Goal: Information Seeking & Learning: Learn about a topic

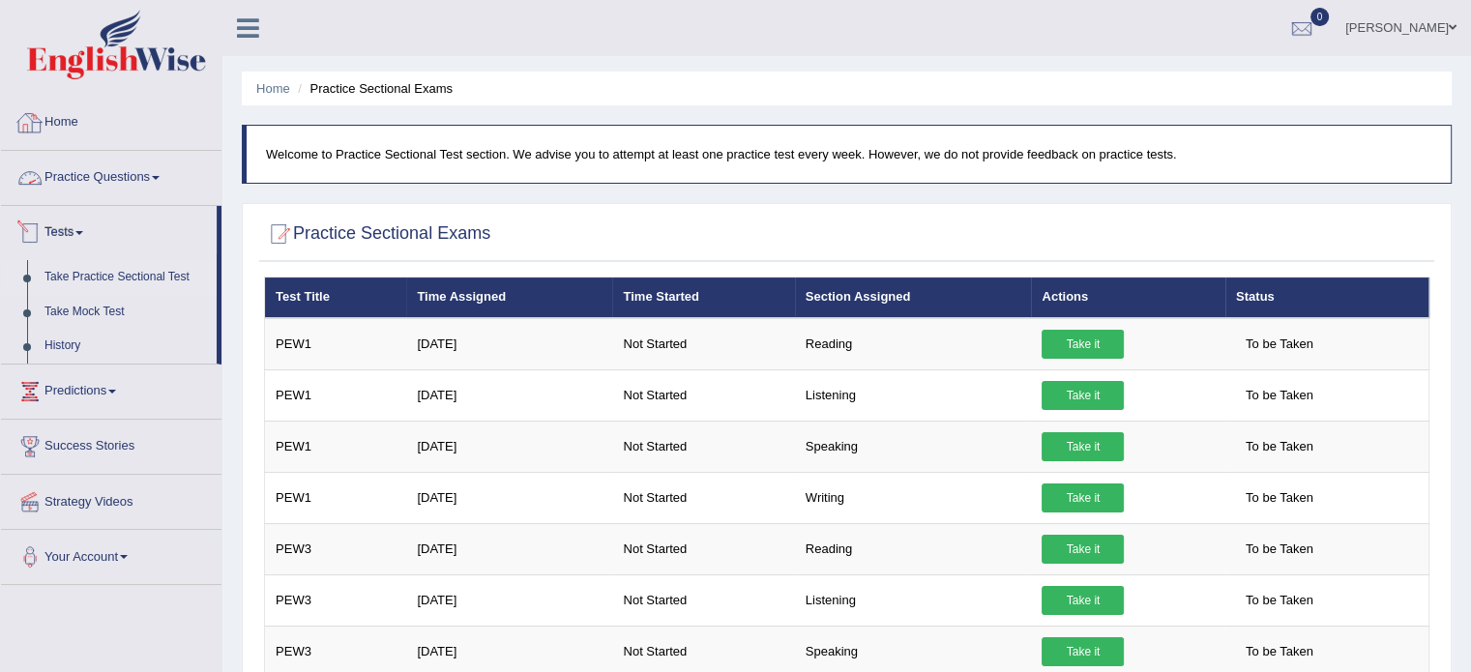
click at [165, 180] on link "Practice Questions" at bounding box center [111, 175] width 221 height 48
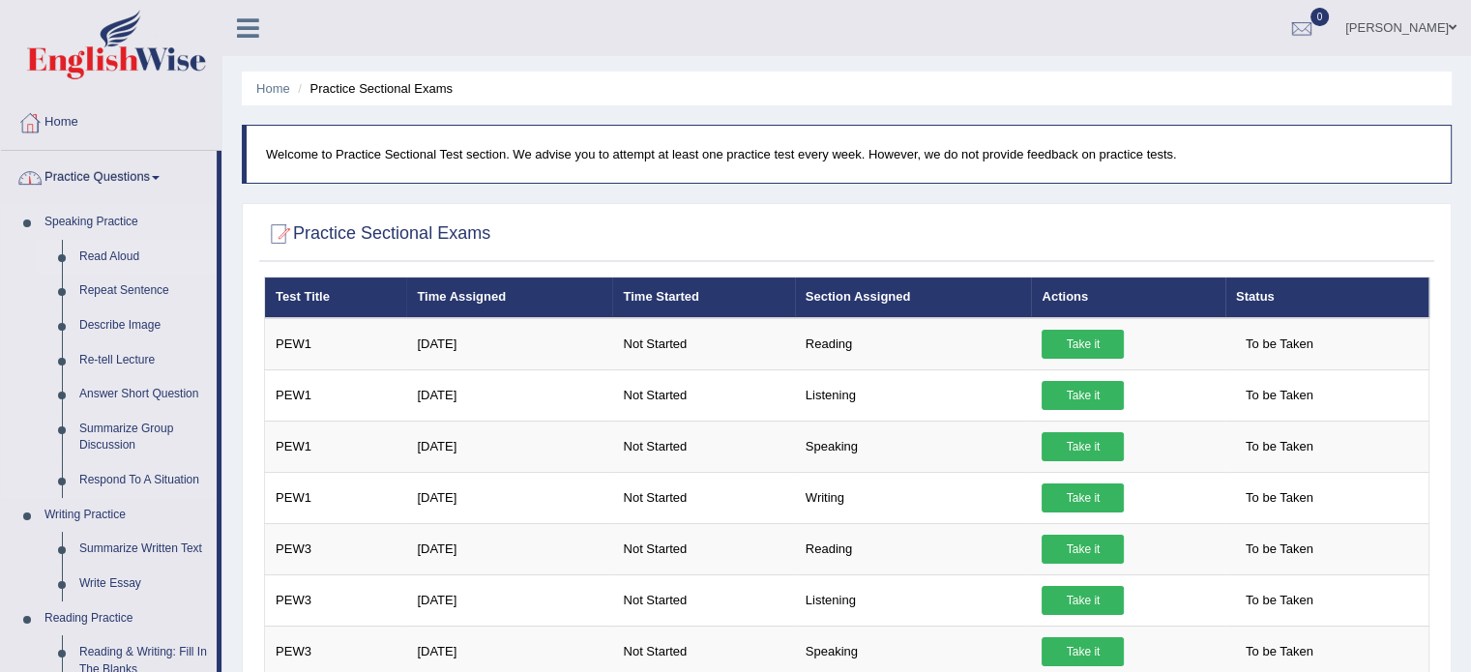
click at [100, 257] on link "Read Aloud" at bounding box center [144, 257] width 146 height 35
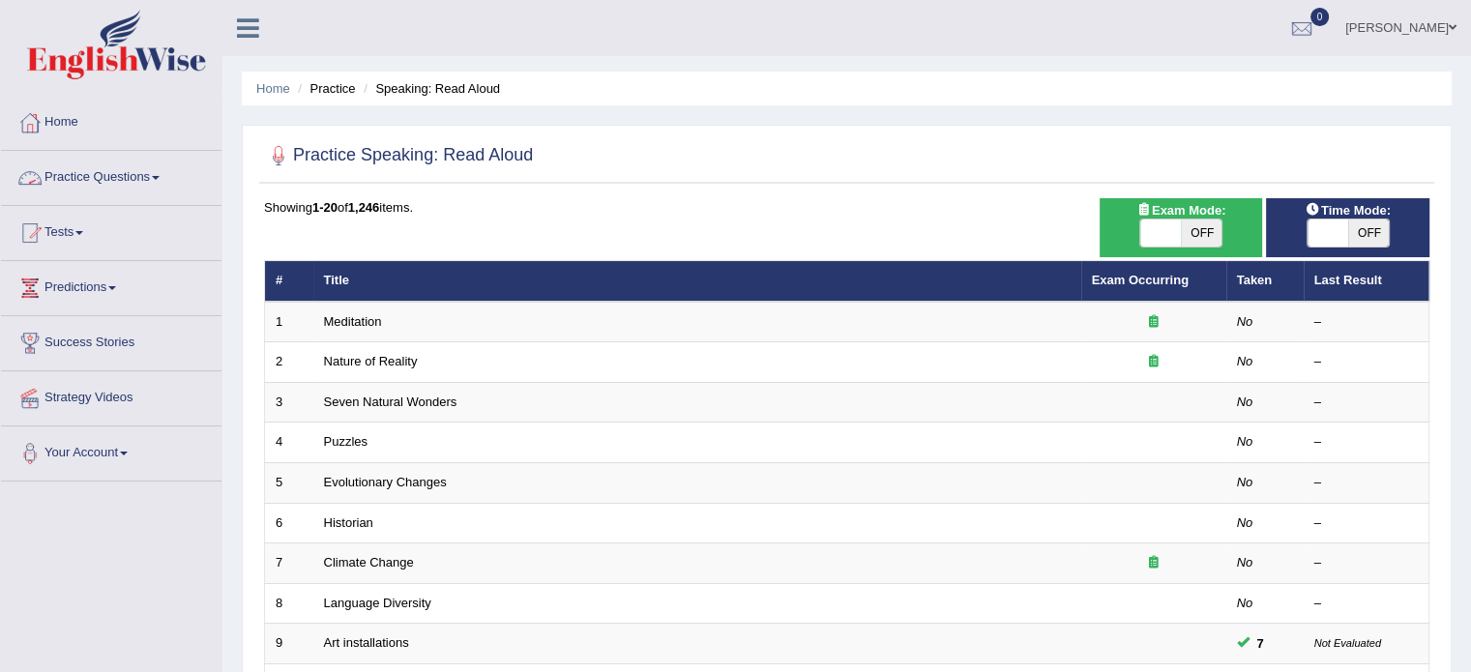
click at [170, 174] on link "Practice Questions" at bounding box center [111, 175] width 221 height 48
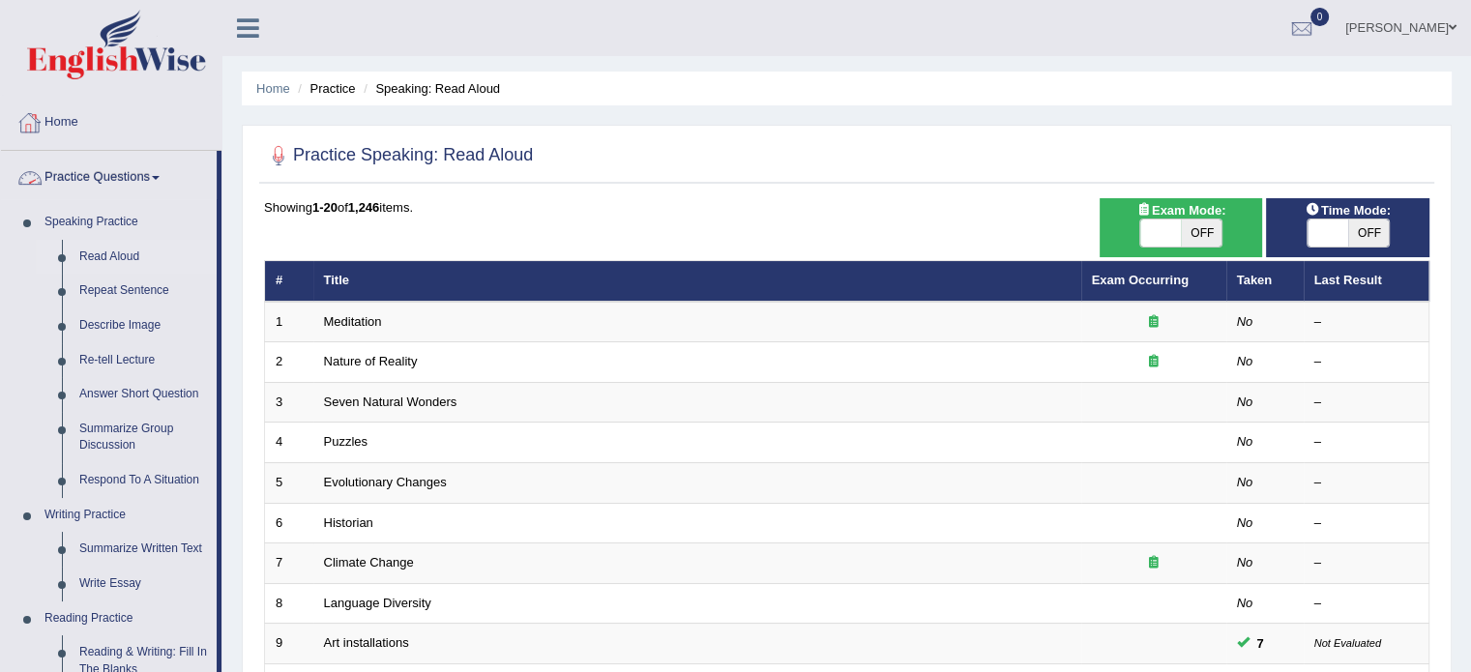
click at [74, 119] on link "Home" at bounding box center [111, 120] width 221 height 48
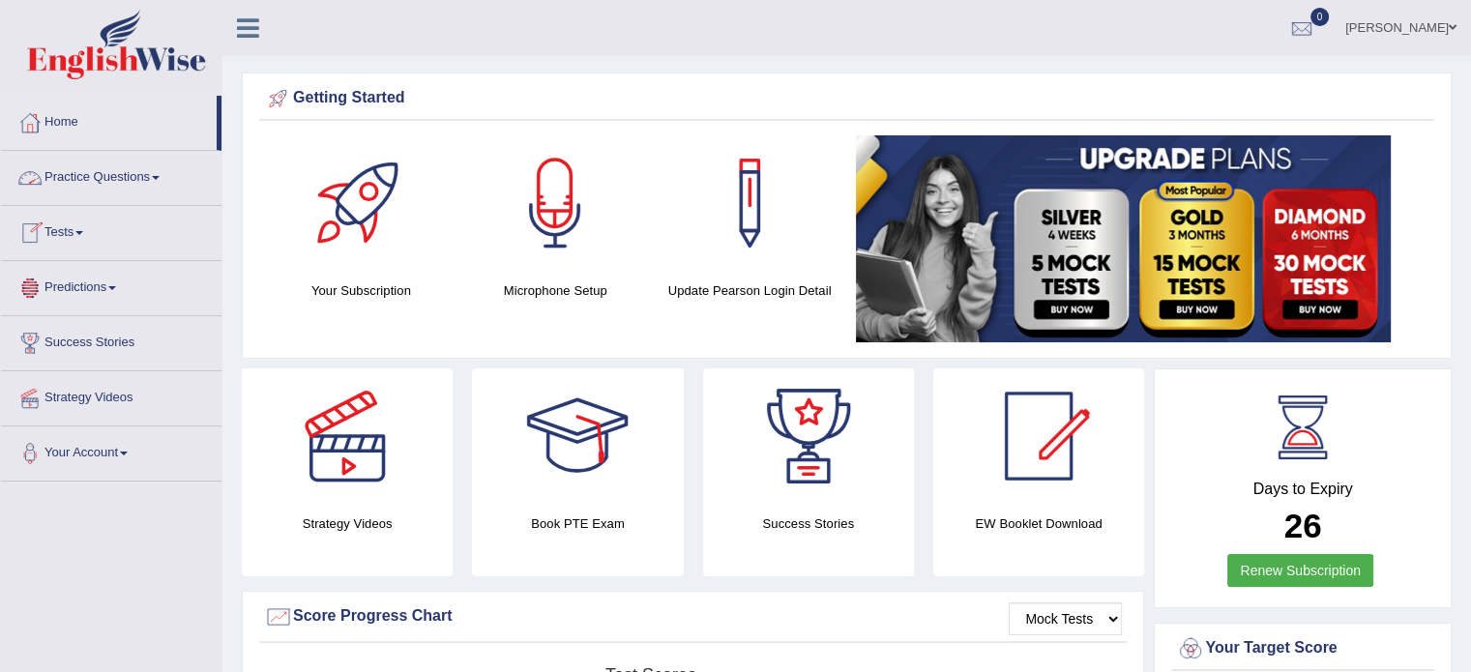
click at [87, 227] on link "Tests" at bounding box center [111, 230] width 221 height 48
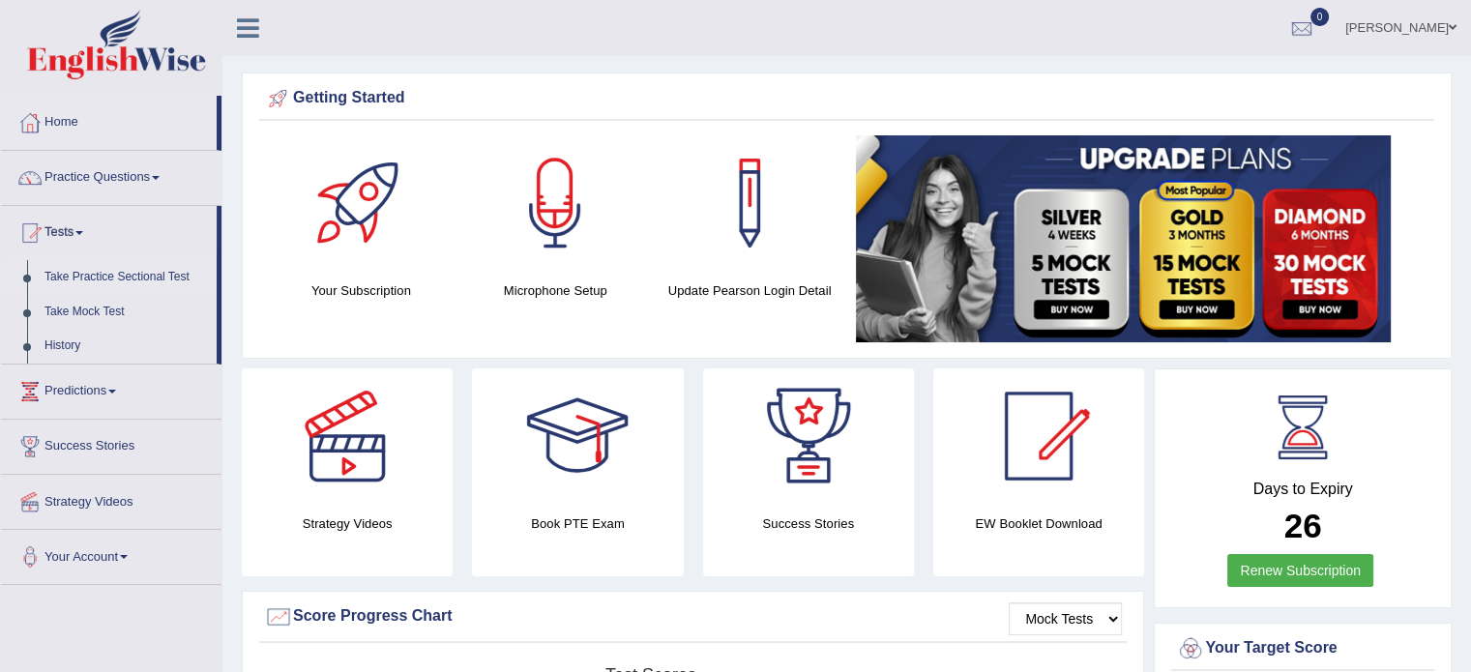
click at [101, 274] on link "Take Practice Sectional Test" at bounding box center [126, 277] width 181 height 35
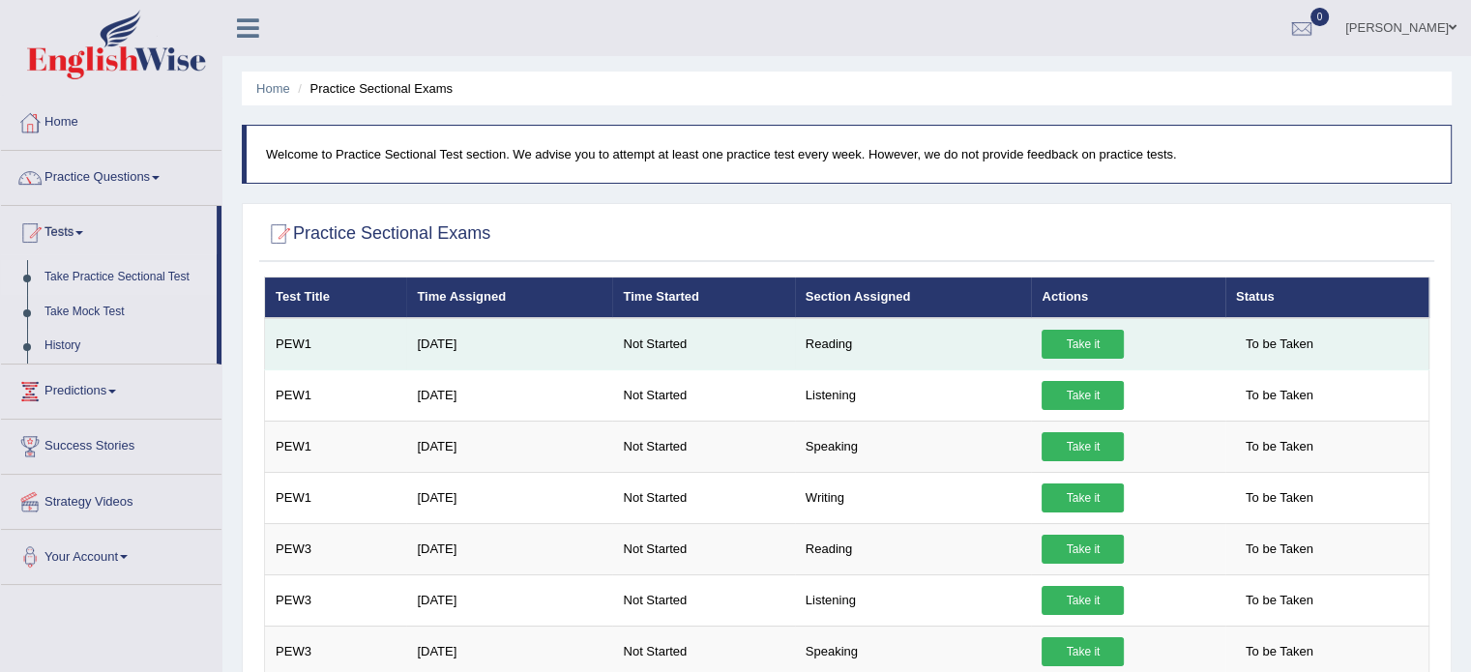
click at [1084, 337] on link "Take it" at bounding box center [1083, 344] width 82 height 29
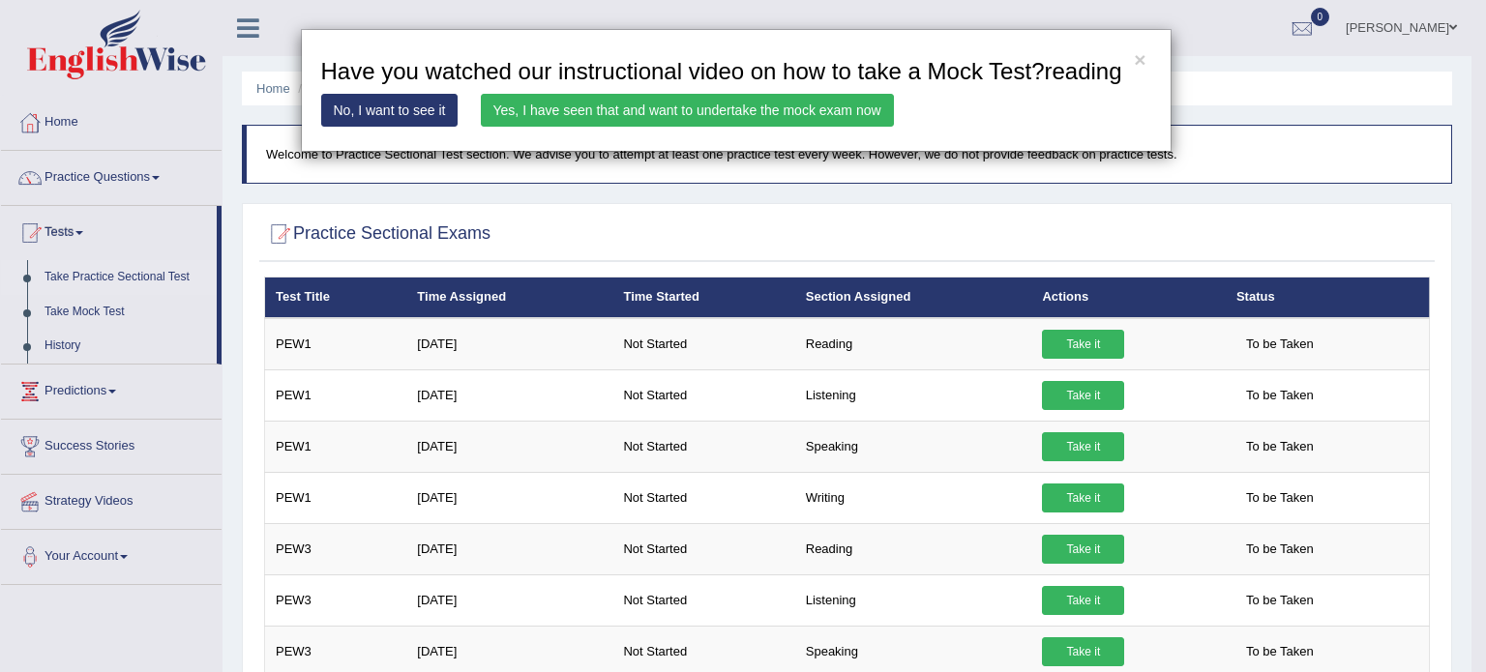
click at [376, 117] on link "No, I want to see it" at bounding box center [389, 110] width 137 height 33
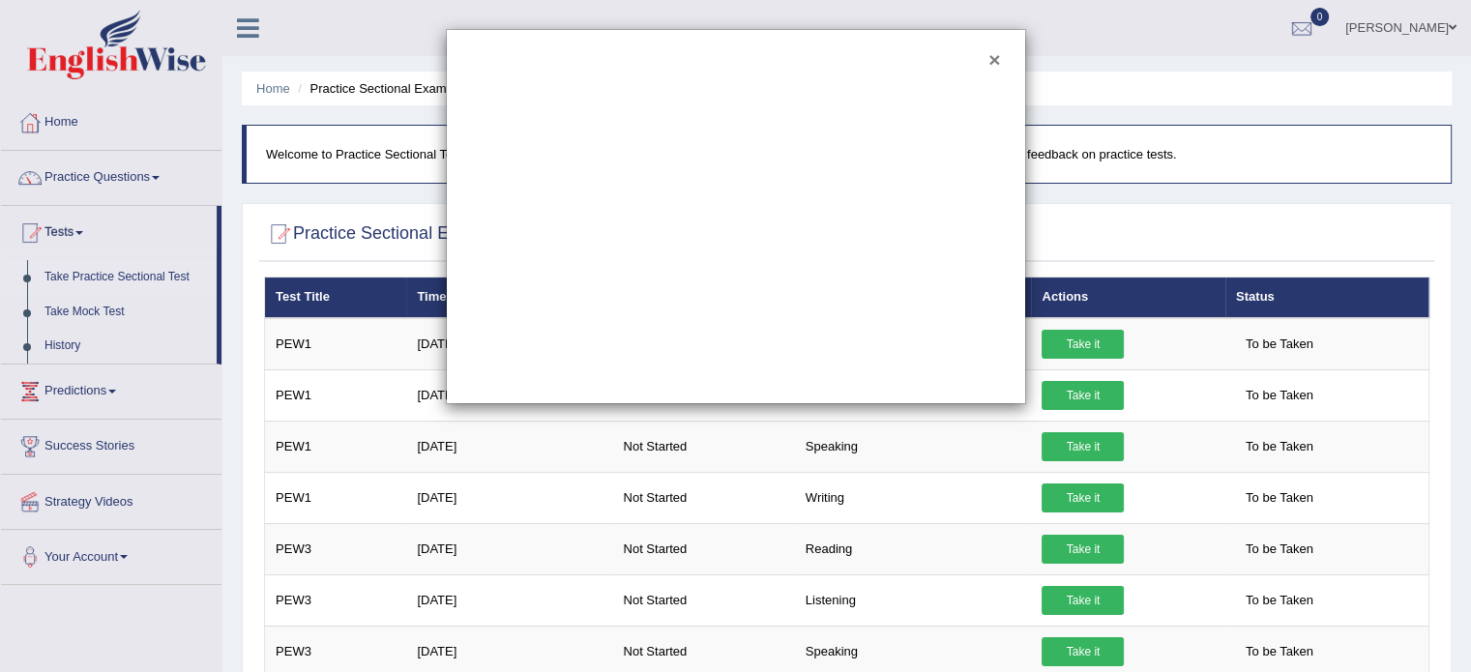
click at [993, 60] on button "×" at bounding box center [995, 59] width 12 height 20
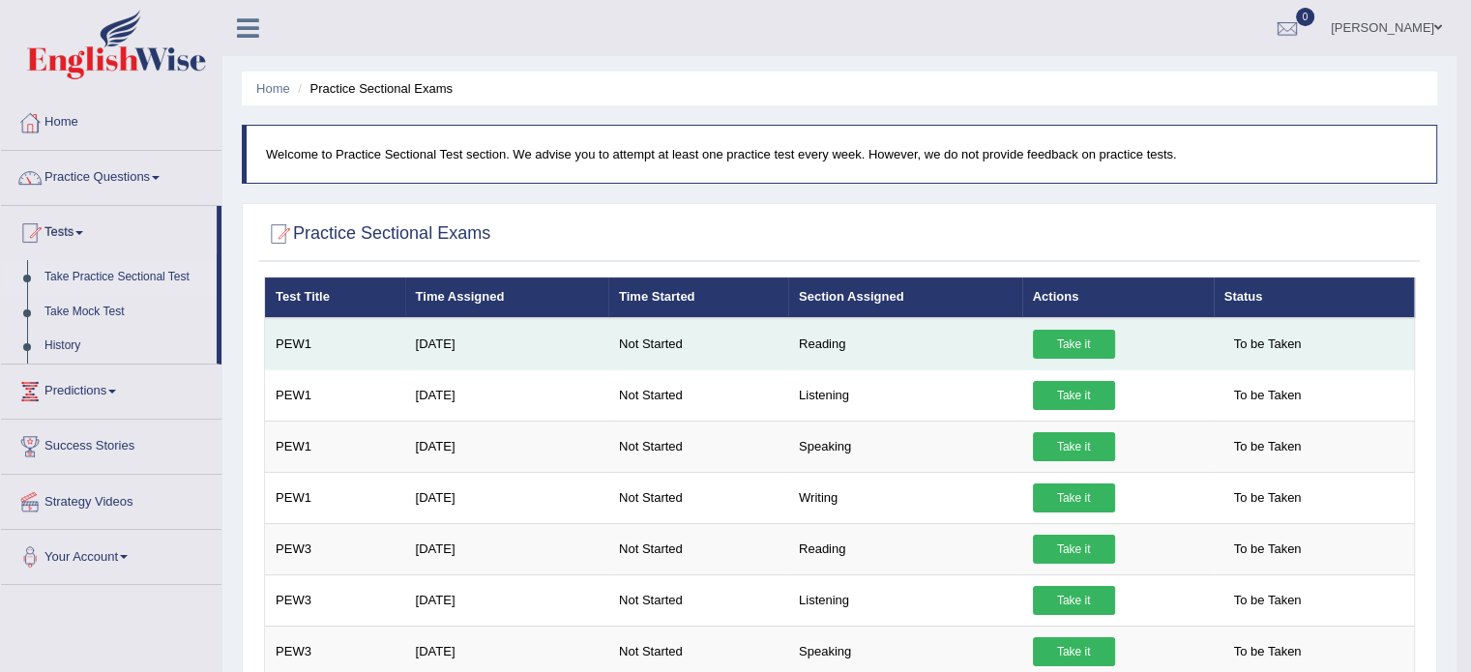
click at [1062, 330] on link "Take it" at bounding box center [1074, 344] width 82 height 29
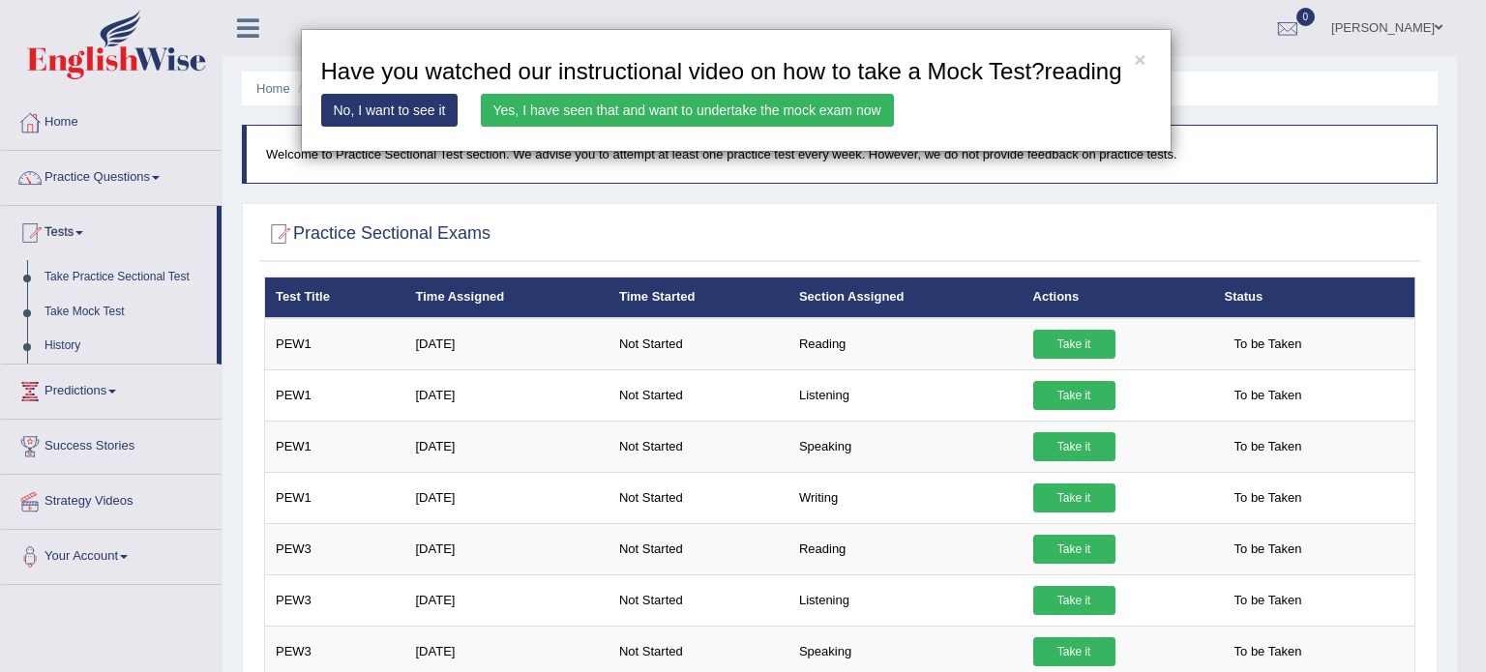
click at [387, 101] on link "No, I want to see it" at bounding box center [389, 110] width 137 height 33
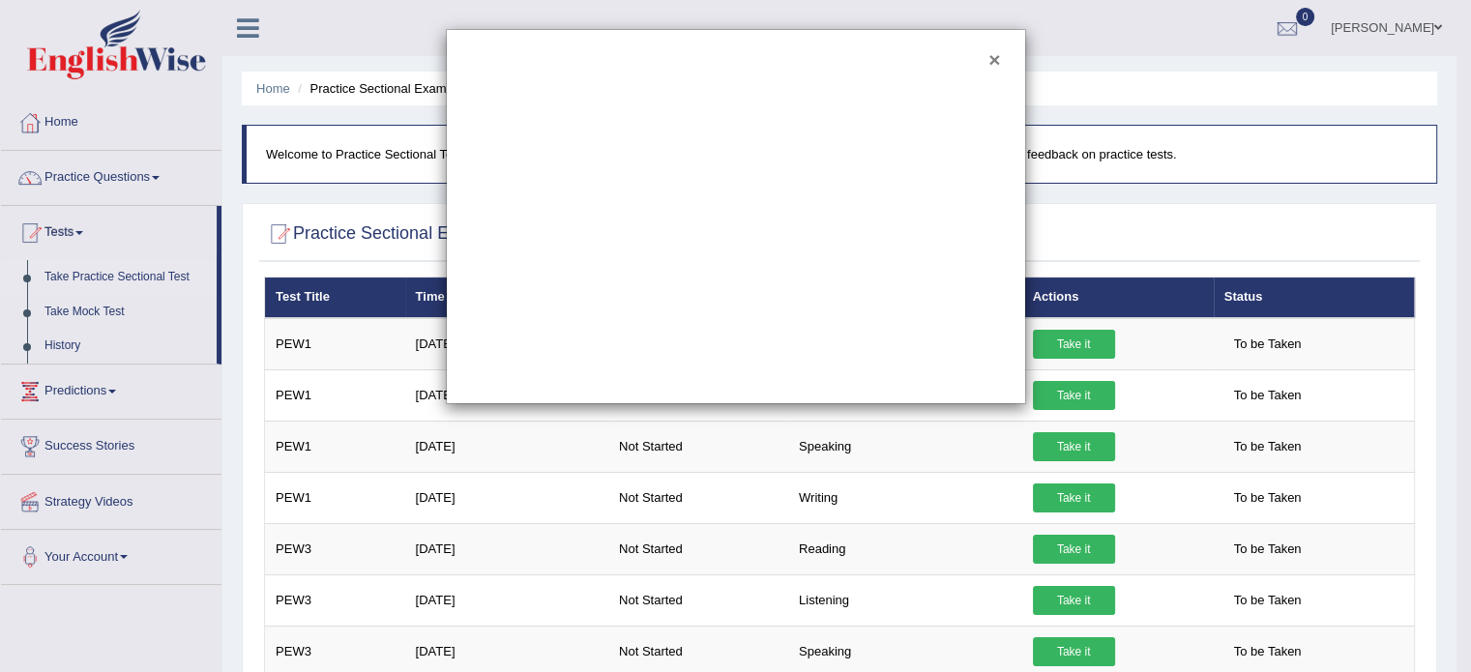
click at [994, 51] on button "×" at bounding box center [995, 59] width 12 height 20
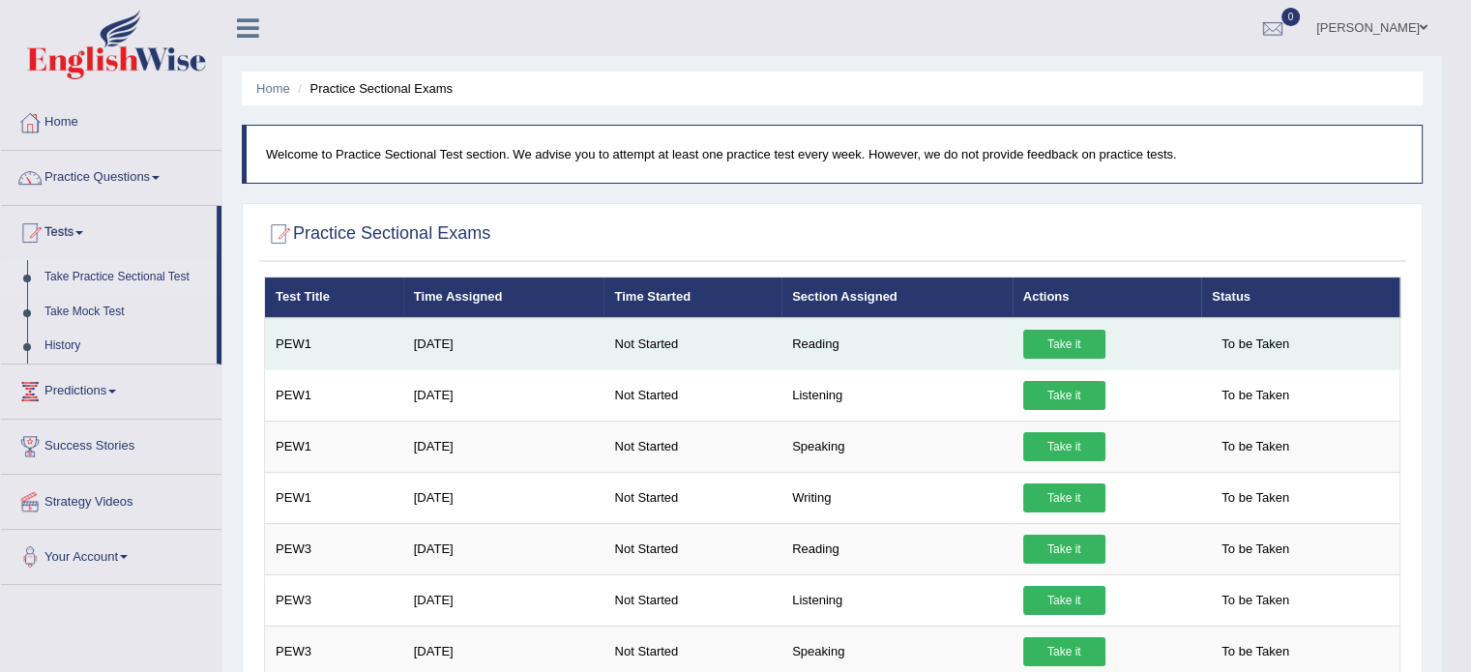
click at [1044, 342] on link "Take it" at bounding box center [1064, 344] width 82 height 29
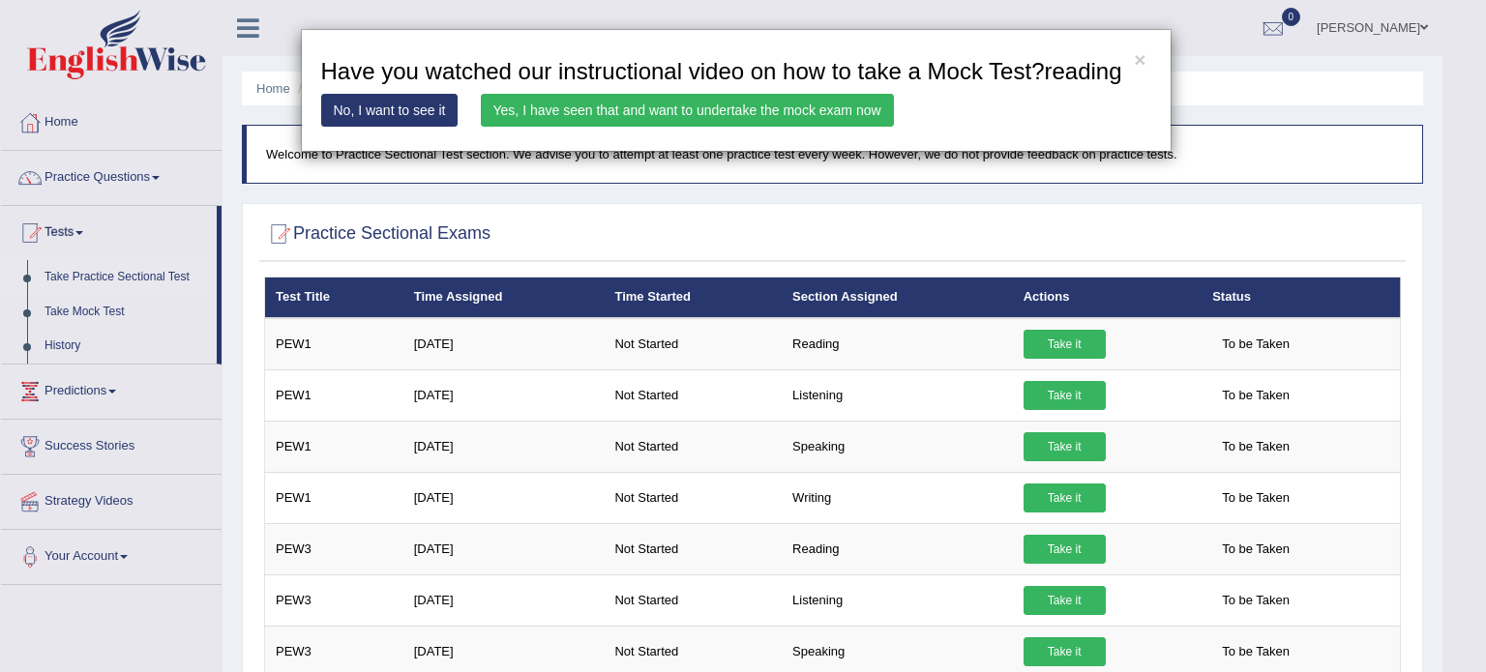
click at [674, 115] on link "Yes, I have seen that and want to undertake the mock exam now" at bounding box center [687, 110] width 413 height 33
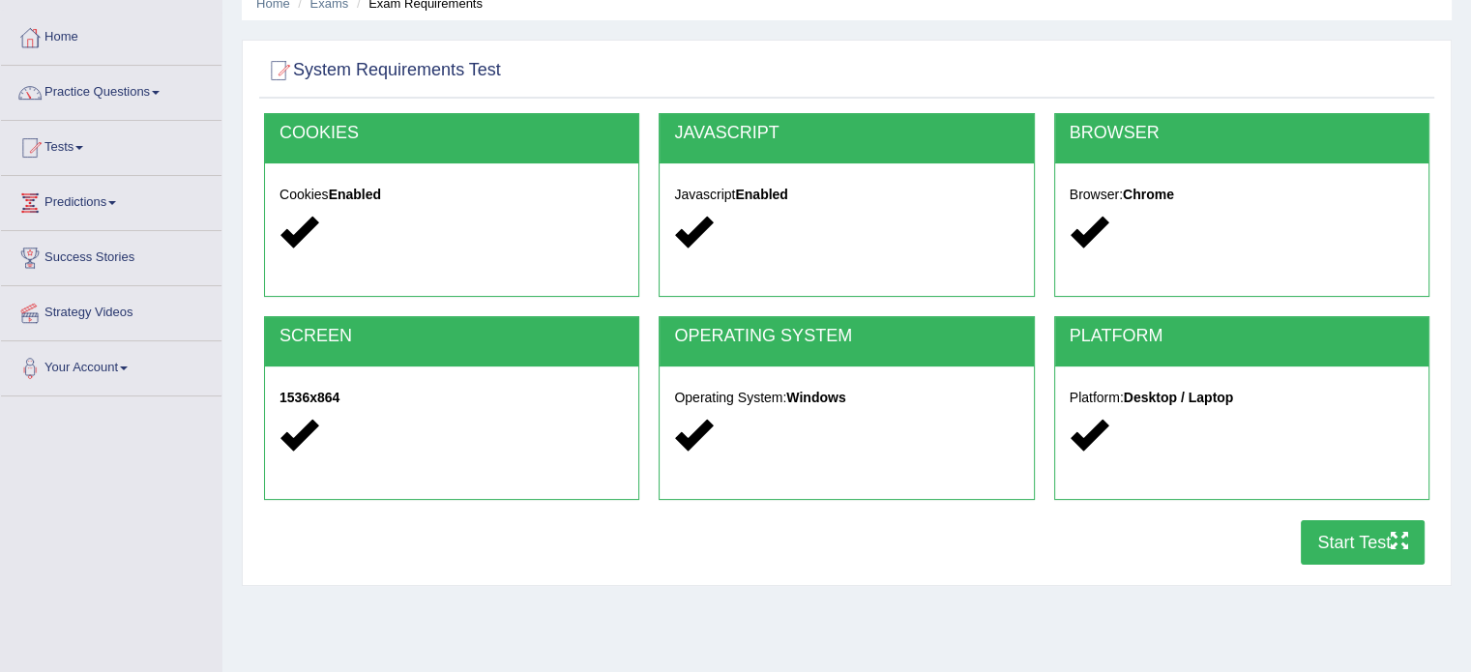
scroll to position [88, 0]
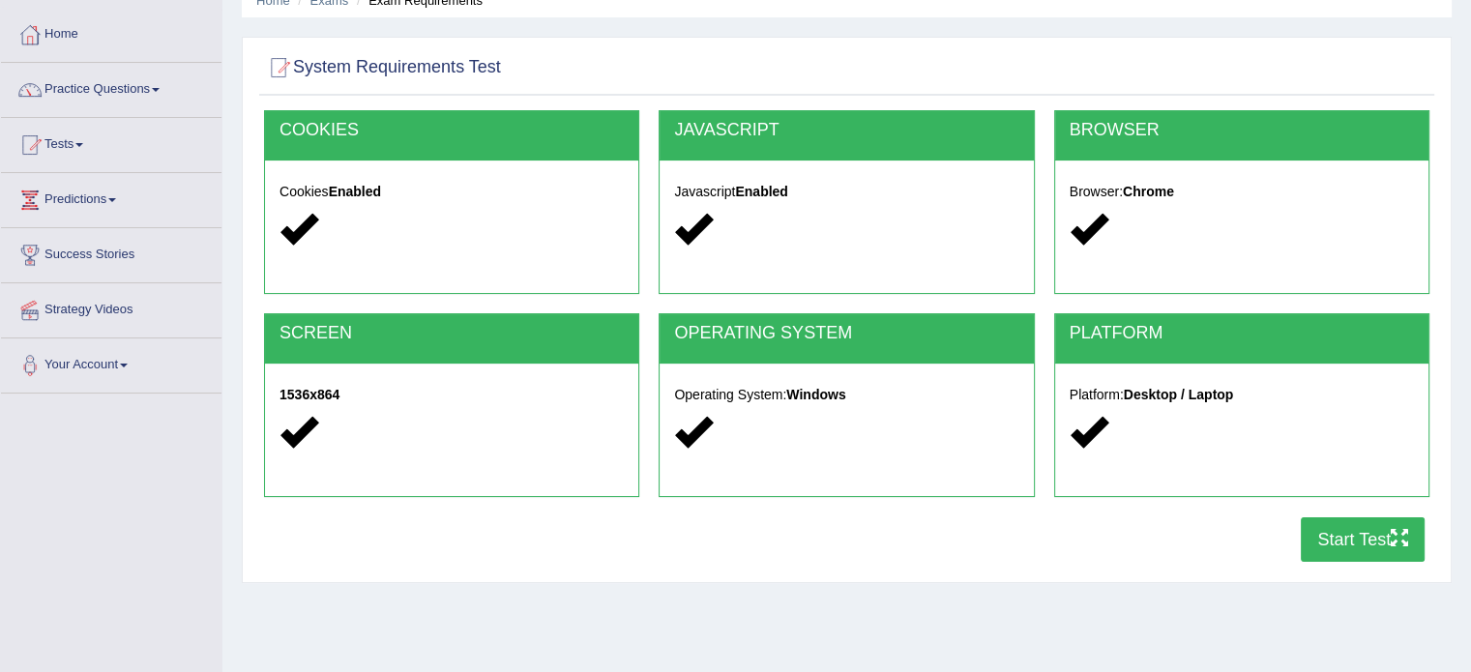
click at [1379, 548] on button "Start Test" at bounding box center [1363, 539] width 124 height 44
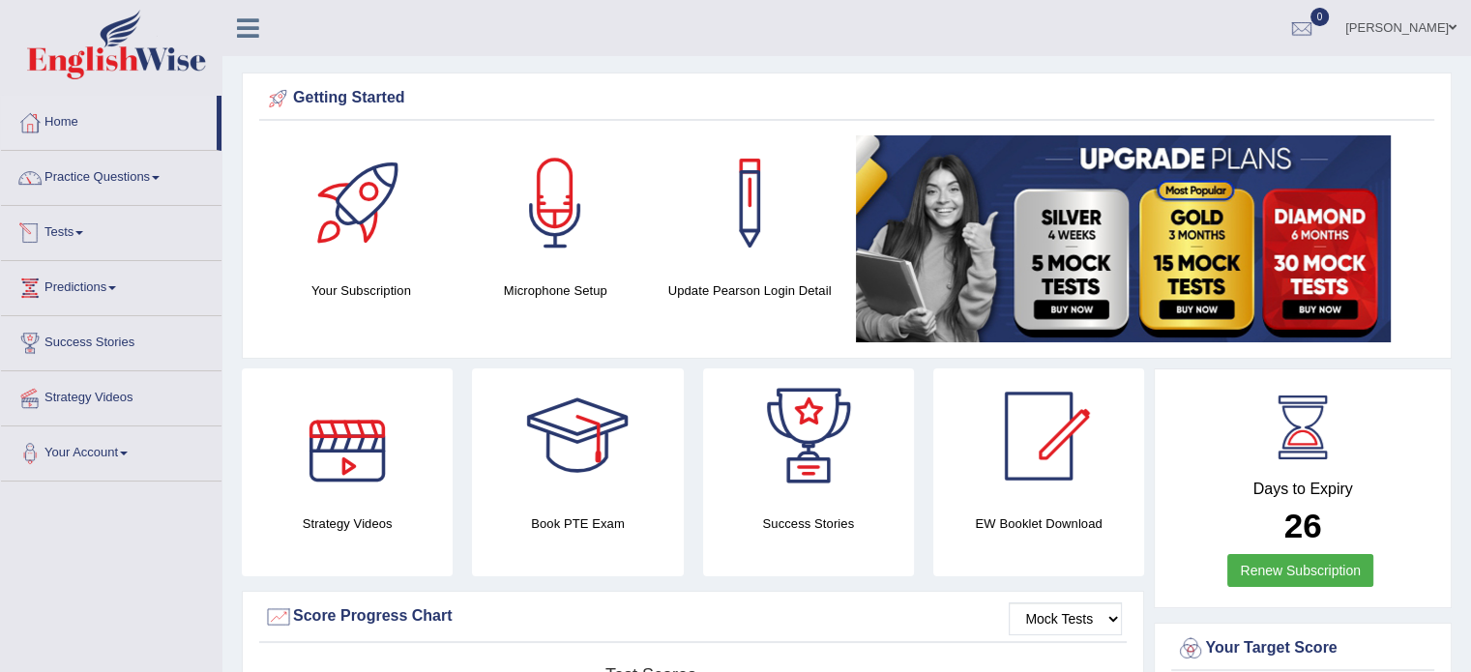
click at [85, 223] on link "Tests" at bounding box center [111, 230] width 221 height 48
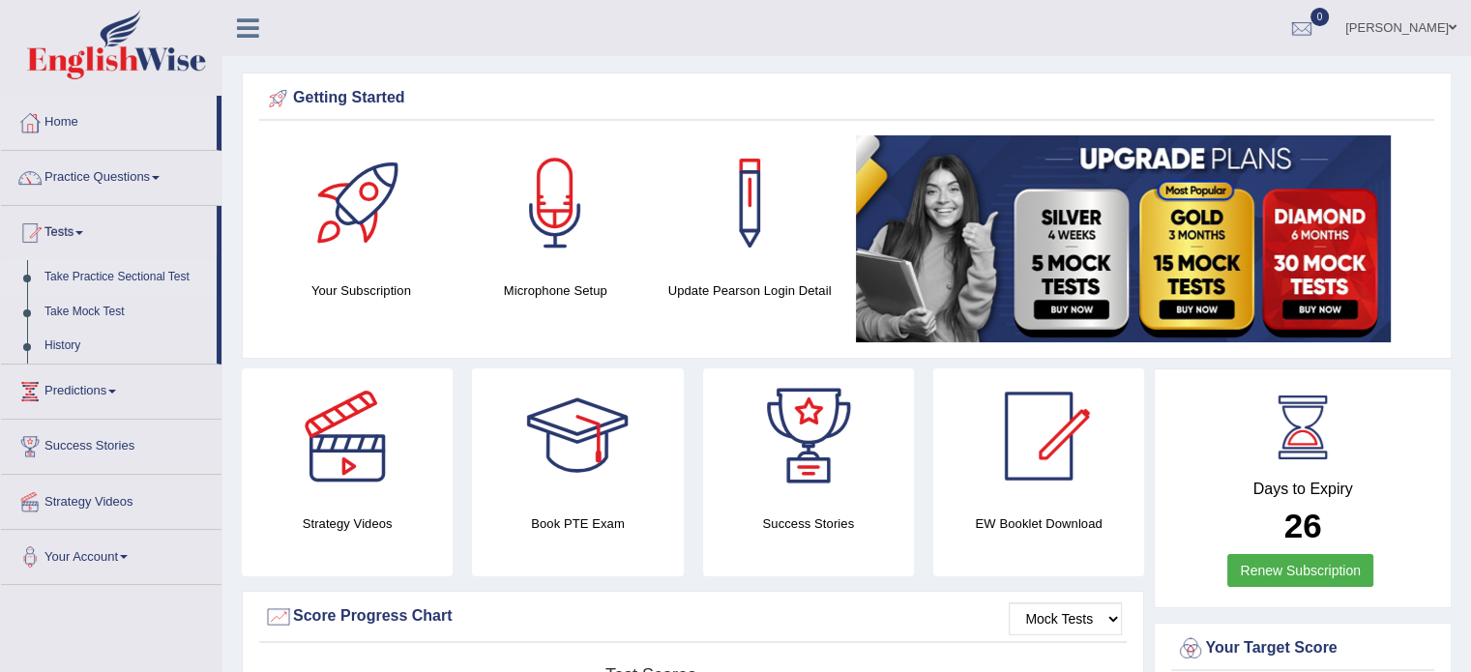
click at [107, 278] on link "Take Practice Sectional Test" at bounding box center [126, 277] width 181 height 35
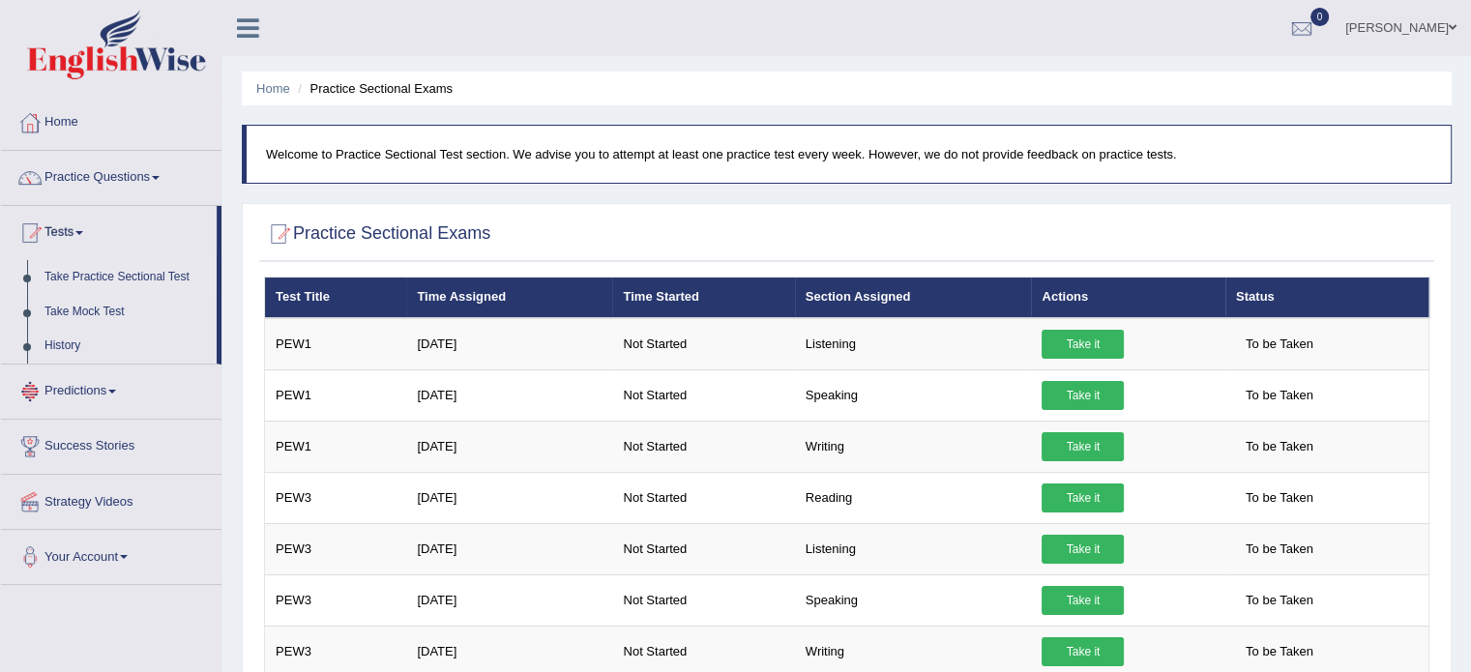
click at [116, 392] on span at bounding box center [112, 392] width 8 height 4
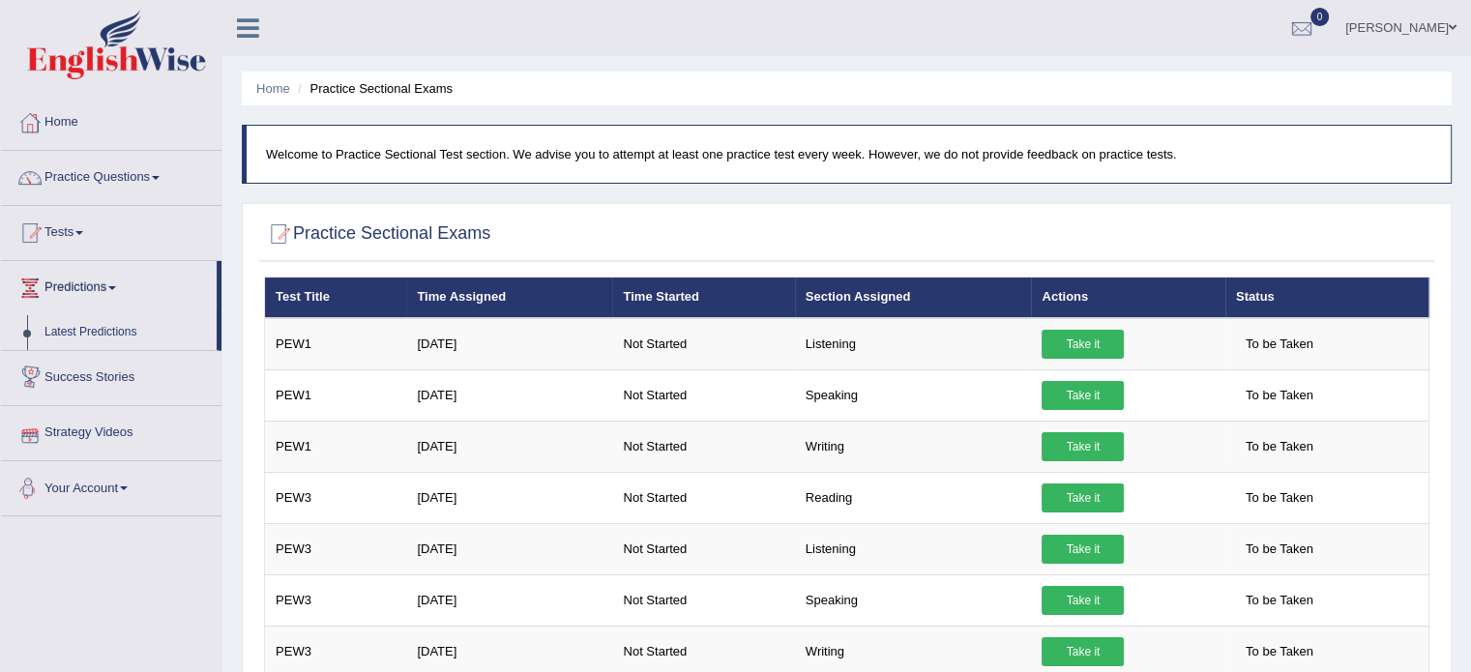
click at [128, 487] on span at bounding box center [124, 489] width 8 height 4
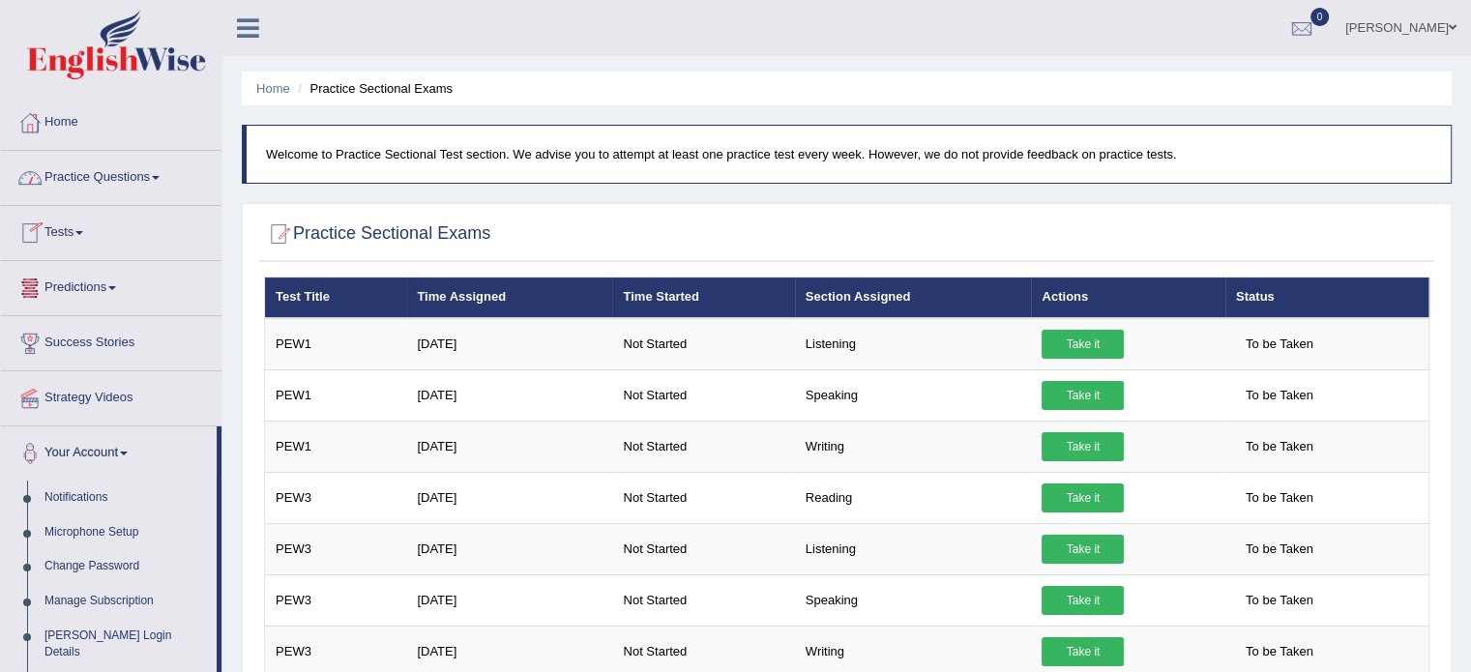
click at [68, 115] on link "Home" at bounding box center [111, 120] width 221 height 48
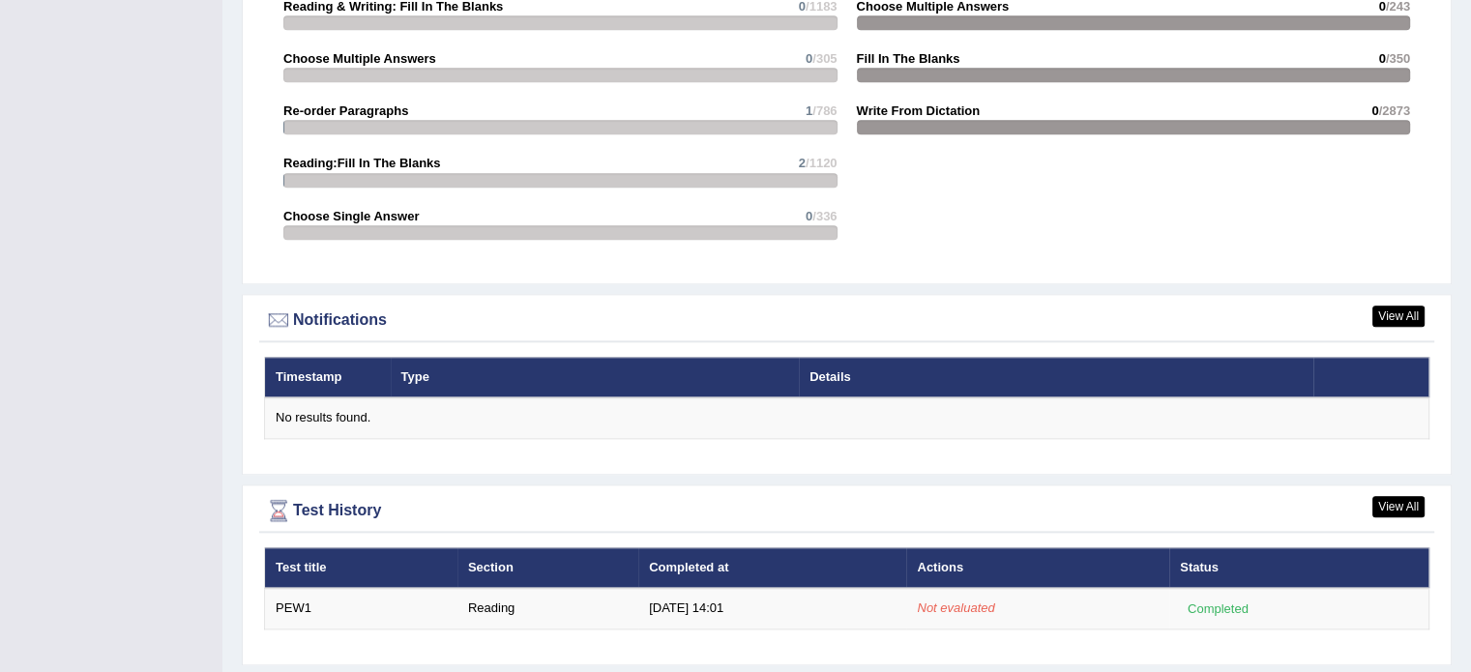
scroll to position [2135, 0]
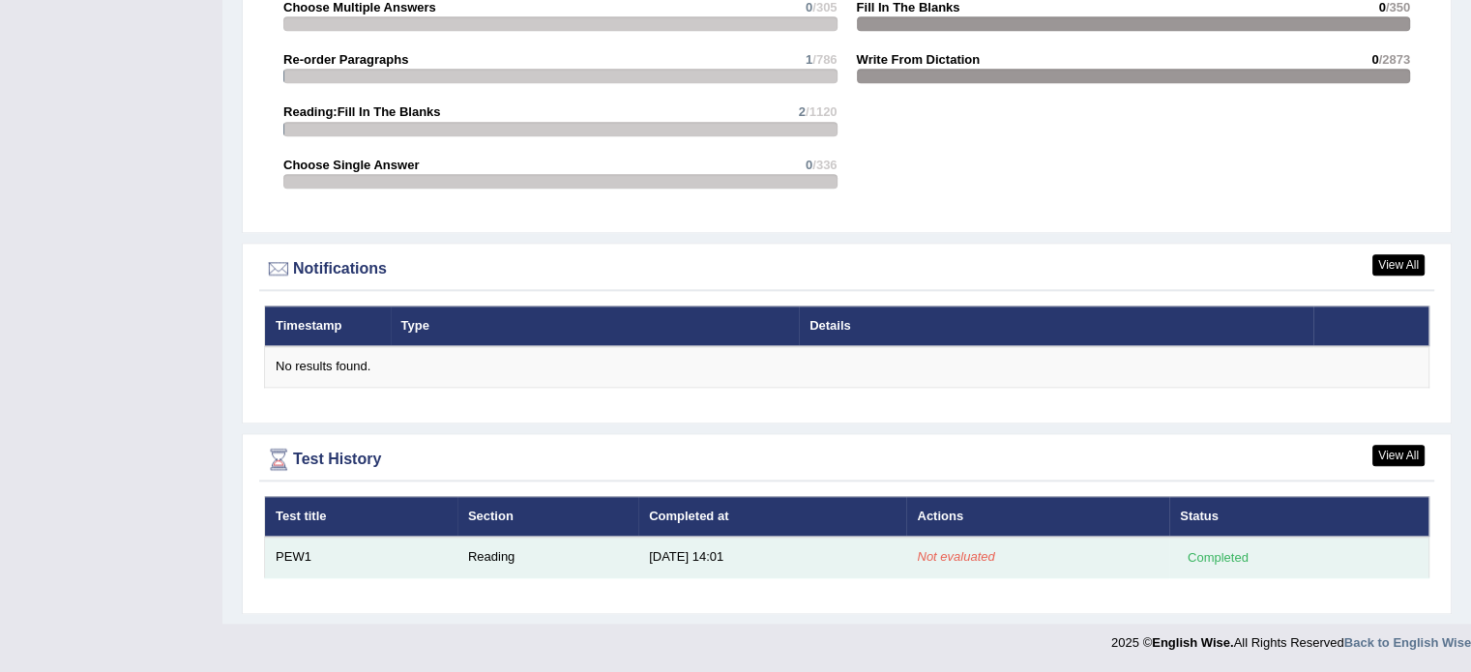
click at [506, 558] on td "Reading" at bounding box center [548, 557] width 181 height 41
click at [1211, 561] on div "Completed" at bounding box center [1217, 557] width 75 height 20
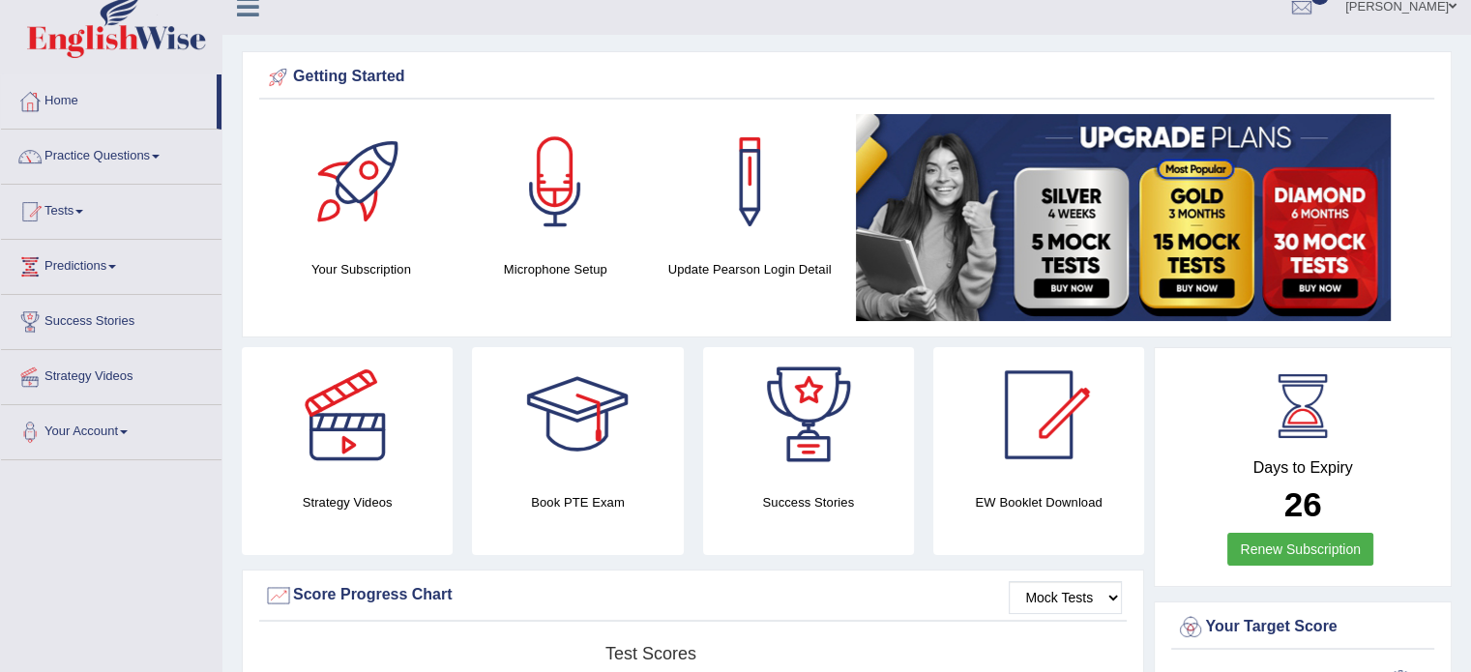
scroll to position [0, 0]
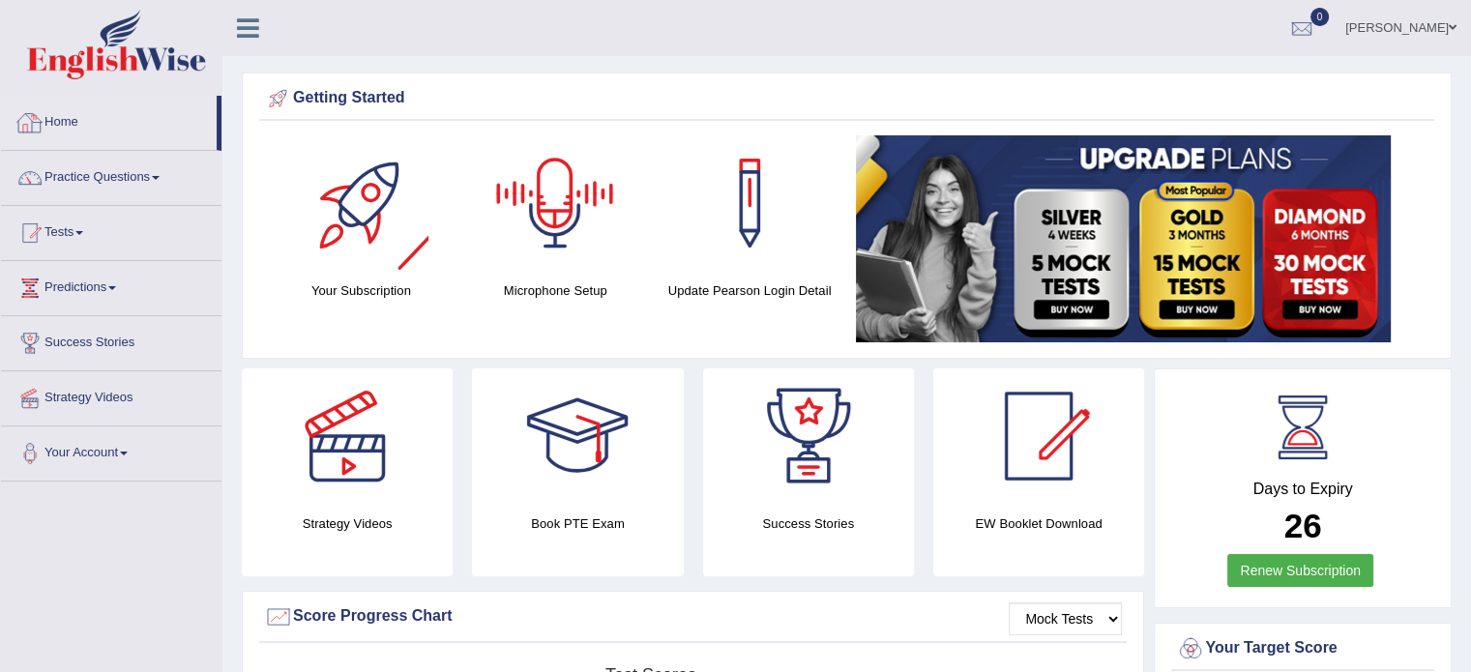
click at [70, 114] on link "Home" at bounding box center [109, 120] width 216 height 48
click at [85, 235] on link "Tests" at bounding box center [111, 230] width 221 height 48
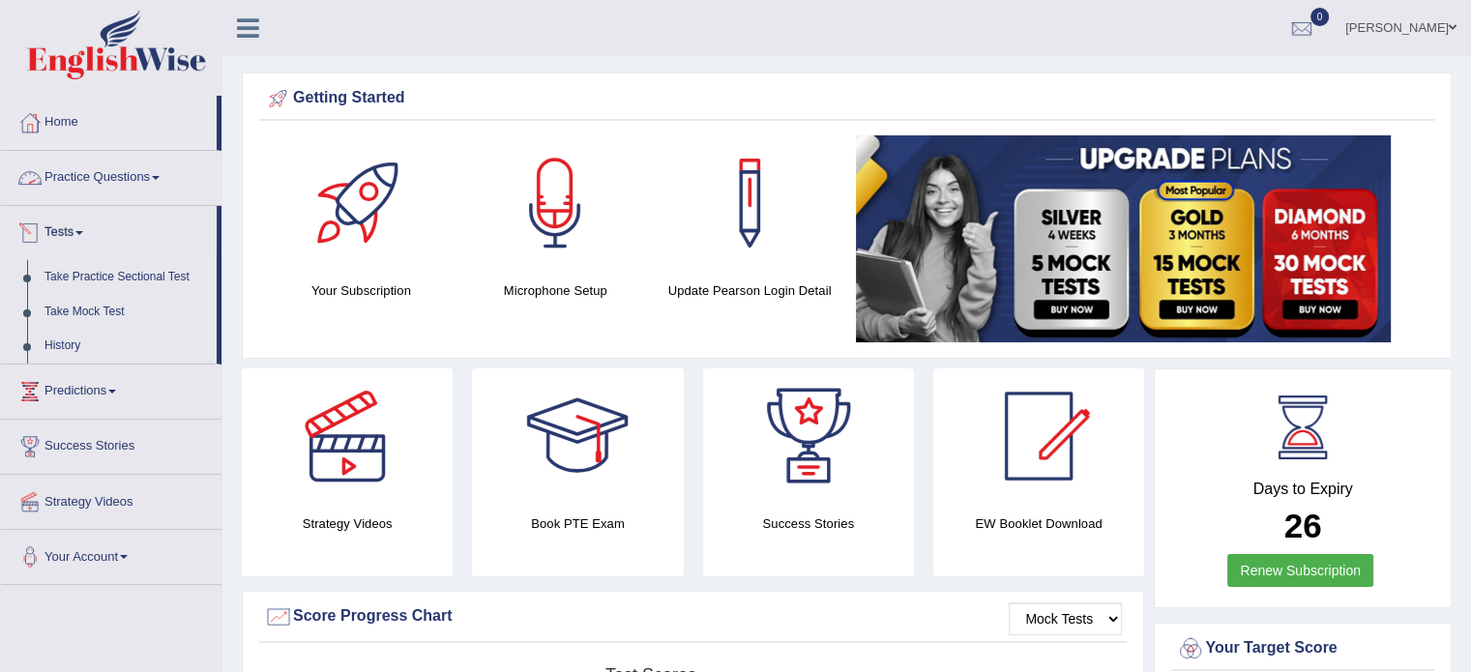
click at [160, 176] on span at bounding box center [156, 178] width 8 height 4
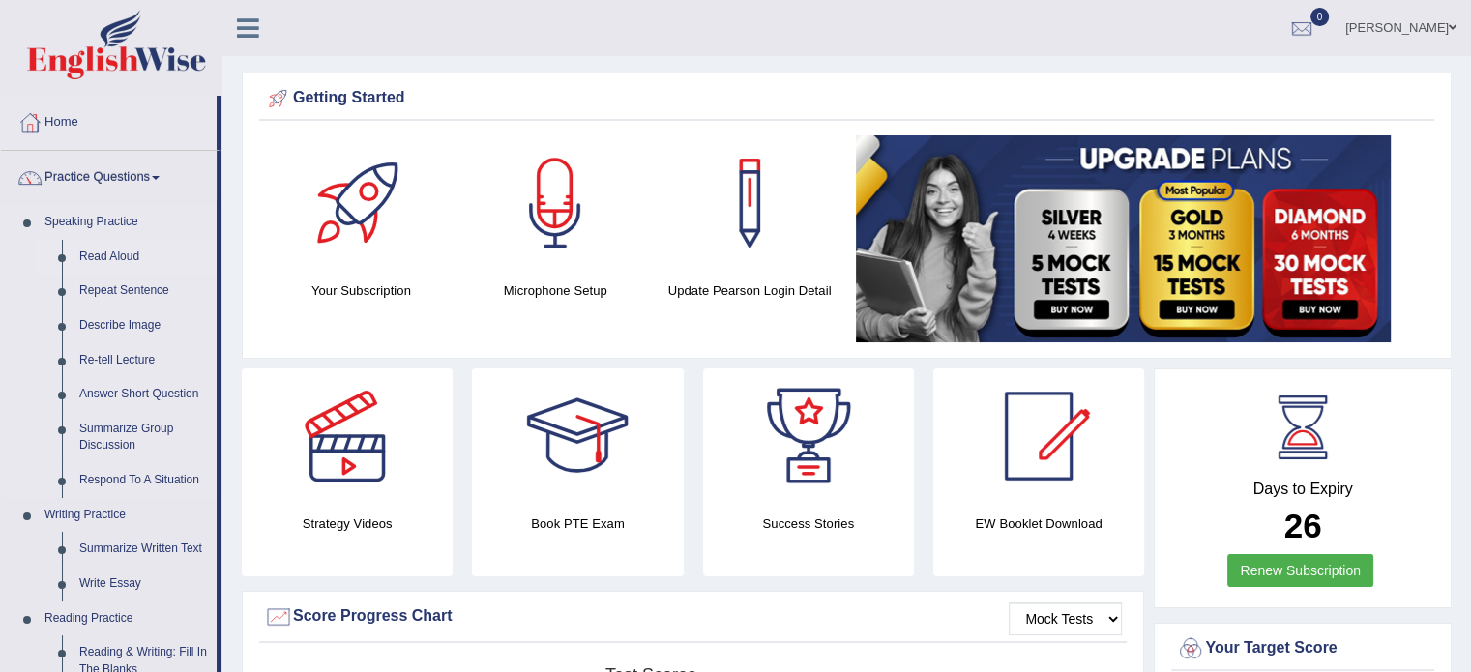
click at [120, 255] on link "Read Aloud" at bounding box center [144, 257] width 146 height 35
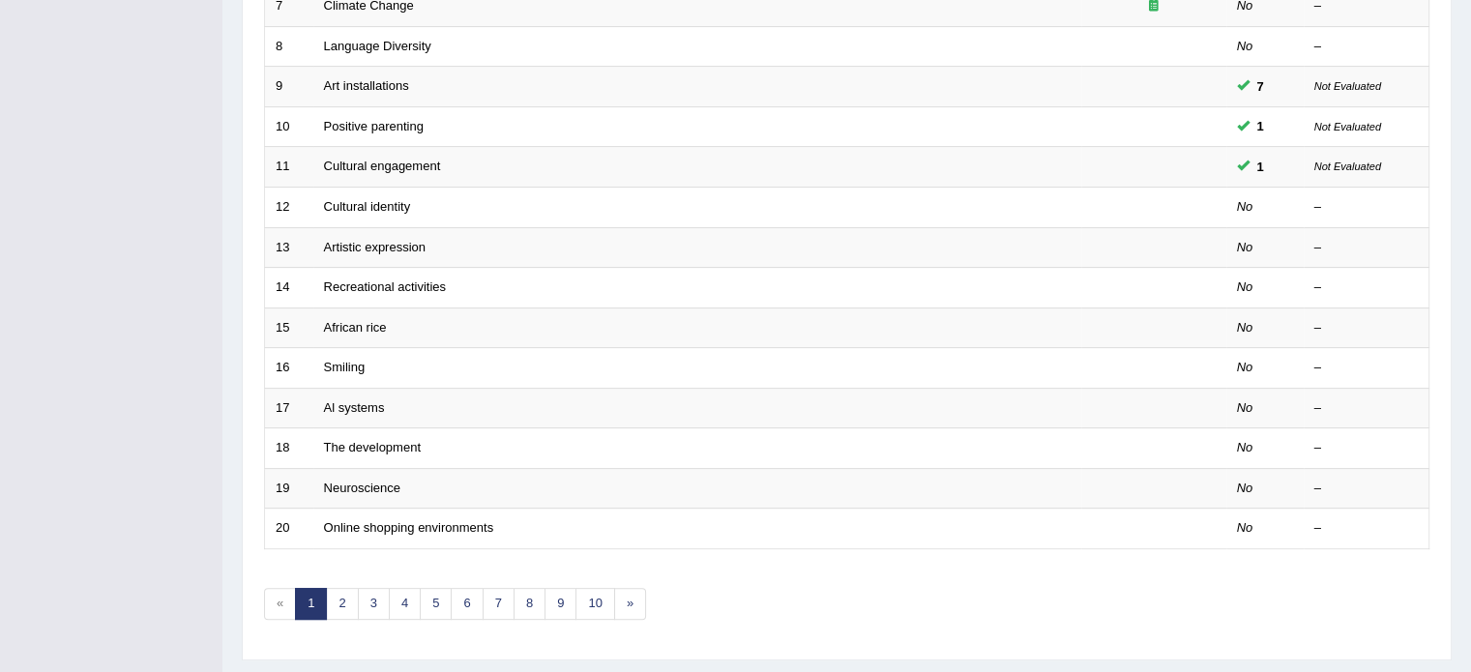
scroll to position [603, 0]
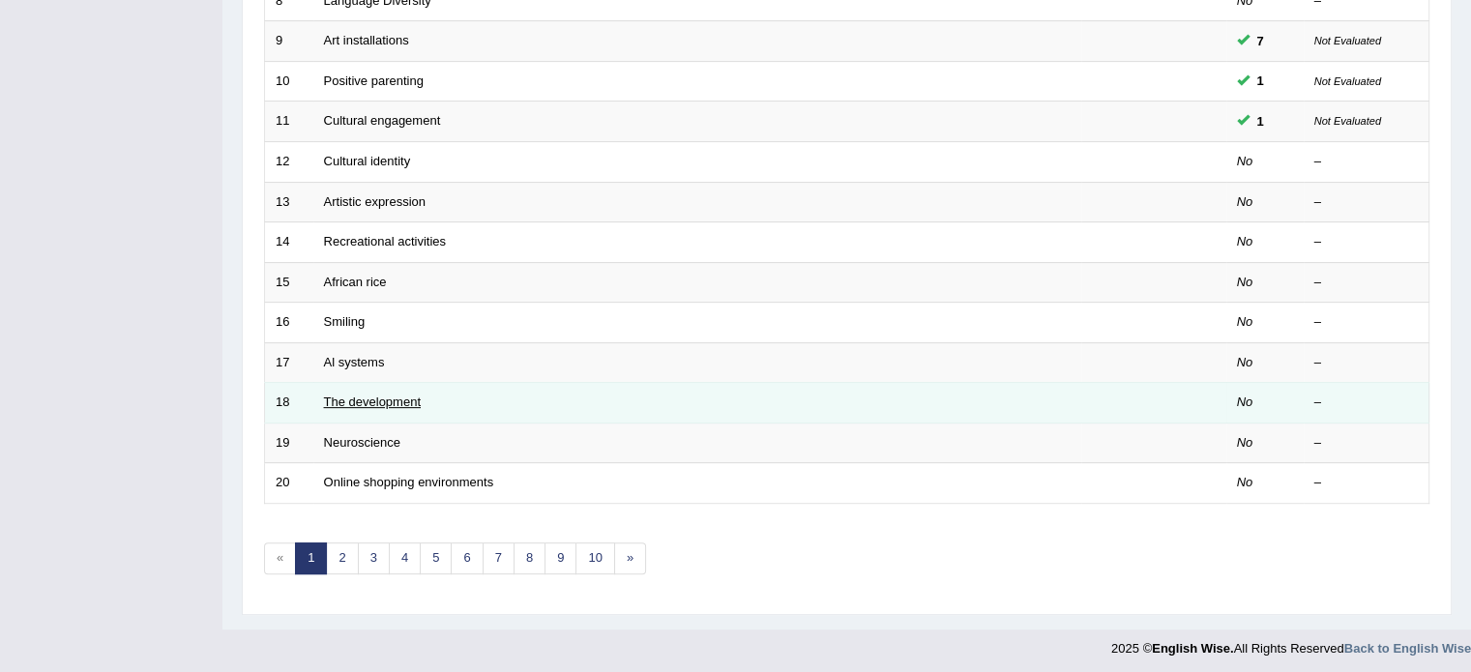
click at [388, 399] on link "The development" at bounding box center [372, 402] width 97 height 15
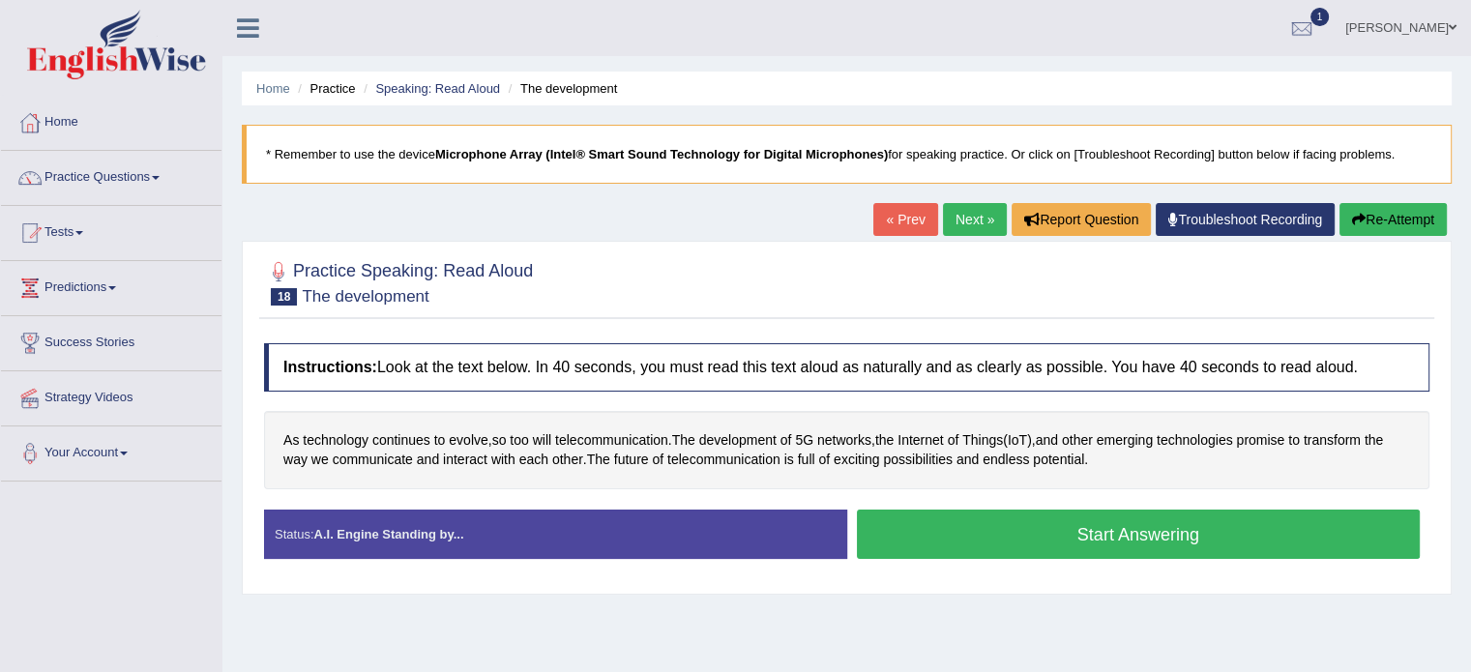
click at [1185, 529] on button "Start Answering" at bounding box center [1139, 534] width 564 height 49
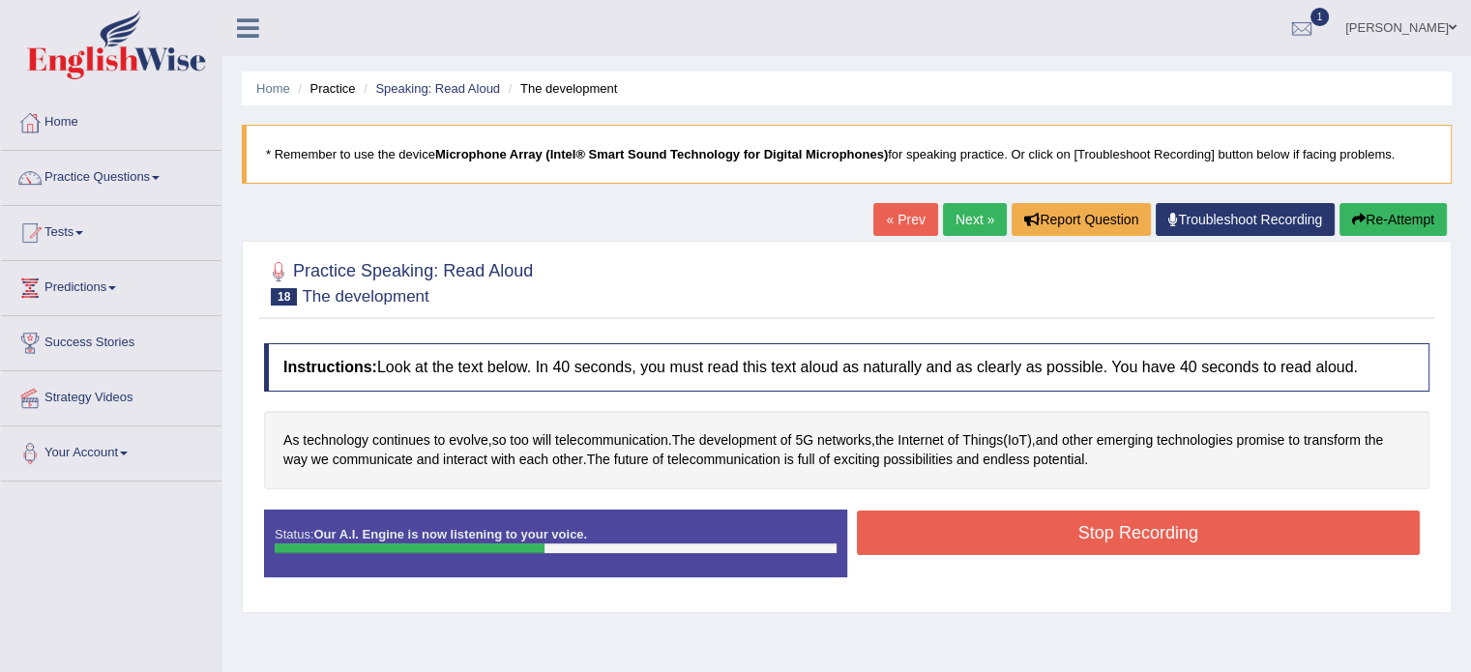
click at [1132, 529] on button "Stop Recording" at bounding box center [1139, 533] width 564 height 44
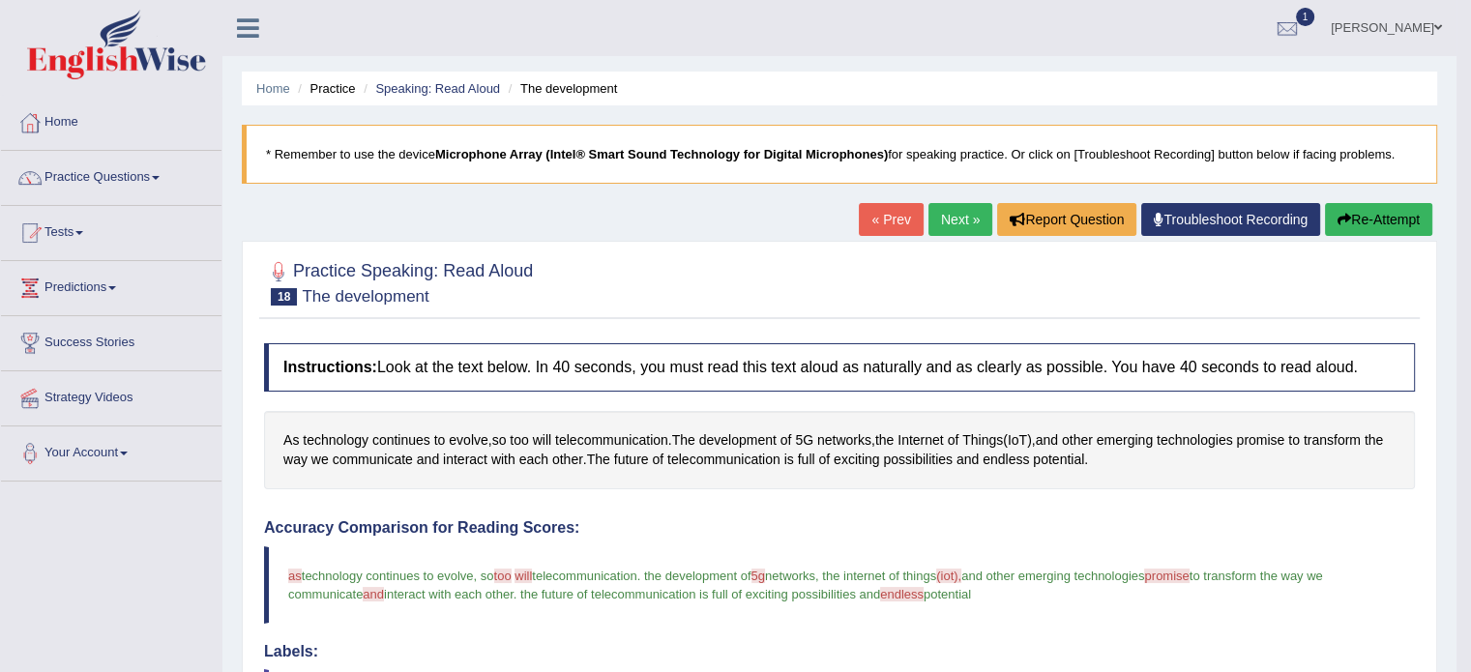
click at [948, 233] on link "Next »" at bounding box center [961, 219] width 64 height 33
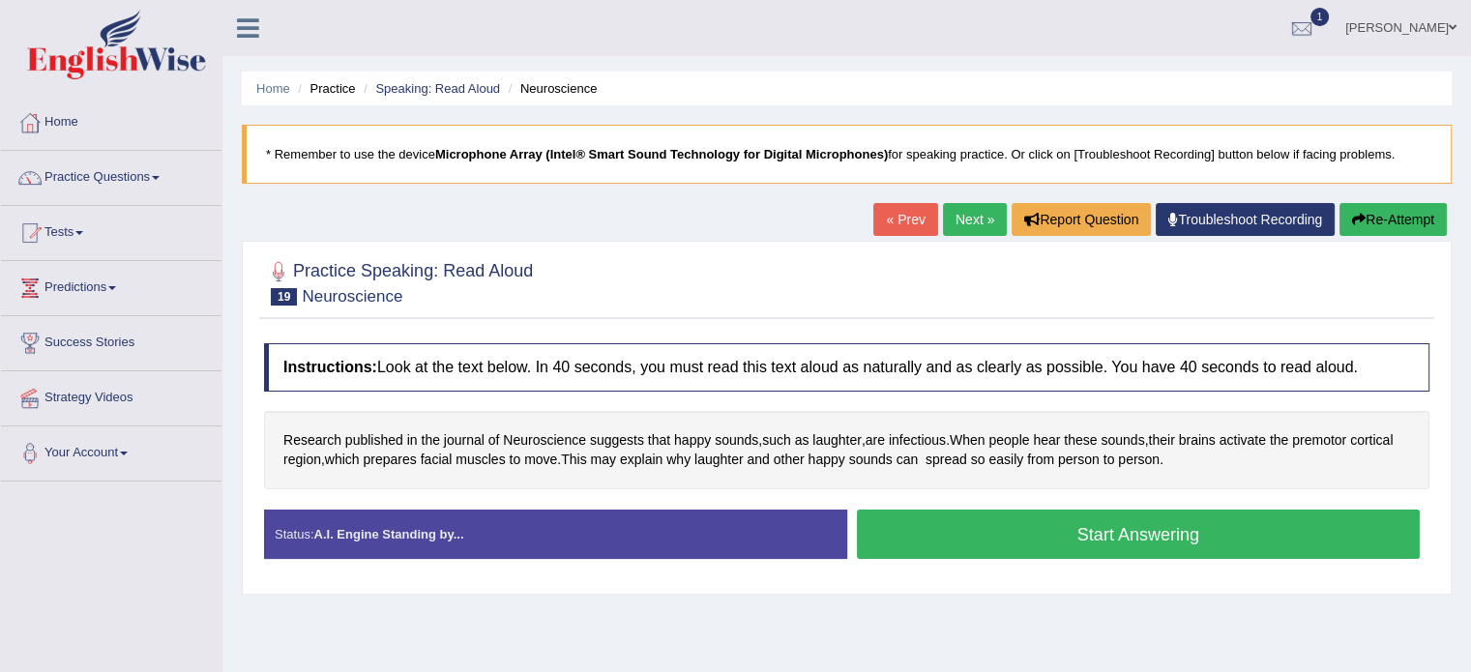
click at [1134, 535] on button "Start Answering" at bounding box center [1139, 534] width 564 height 49
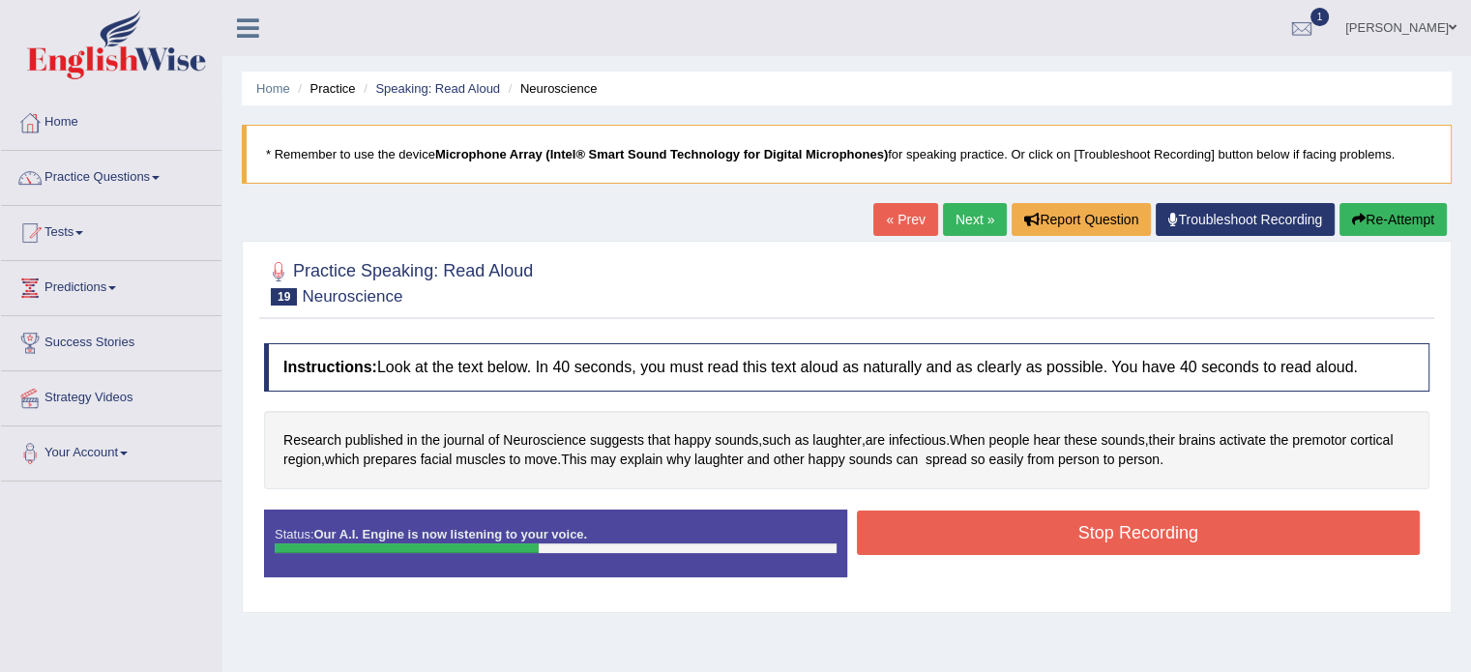
click at [1153, 517] on button "Stop Recording" at bounding box center [1139, 533] width 564 height 44
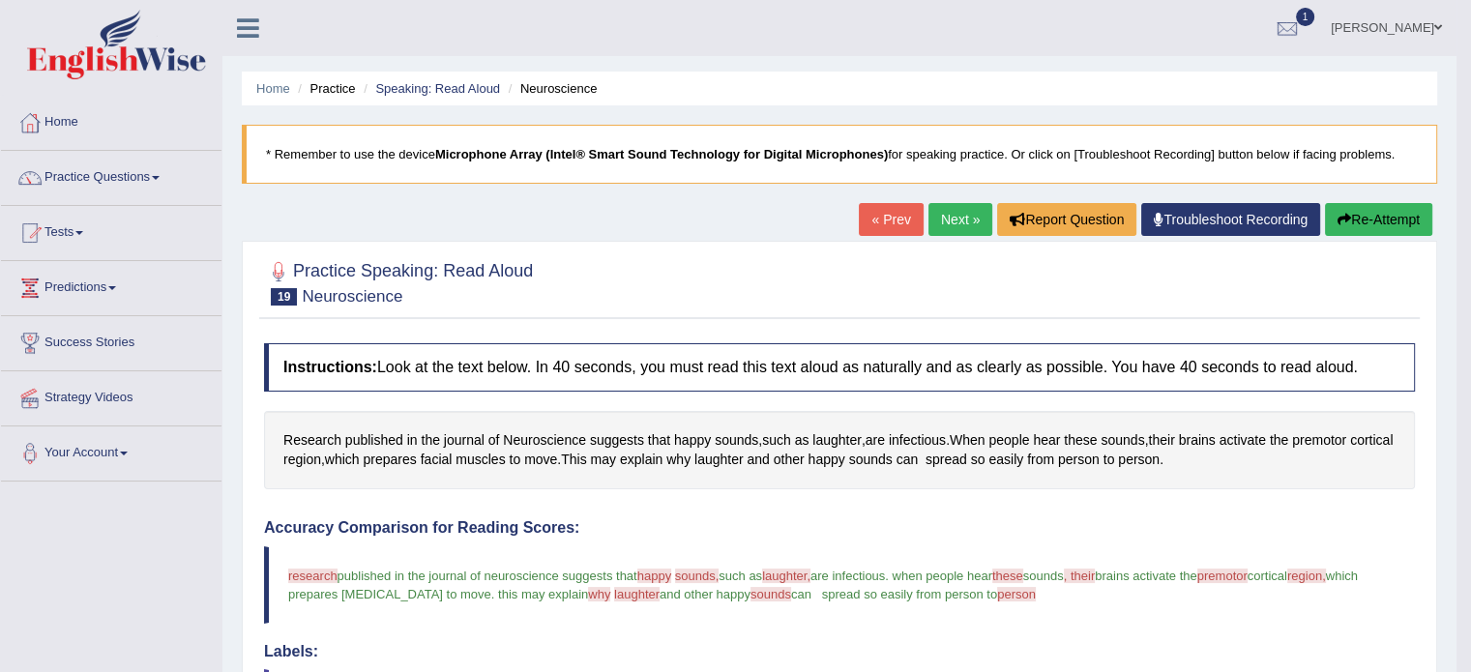
click at [936, 230] on link "Next »" at bounding box center [961, 219] width 64 height 33
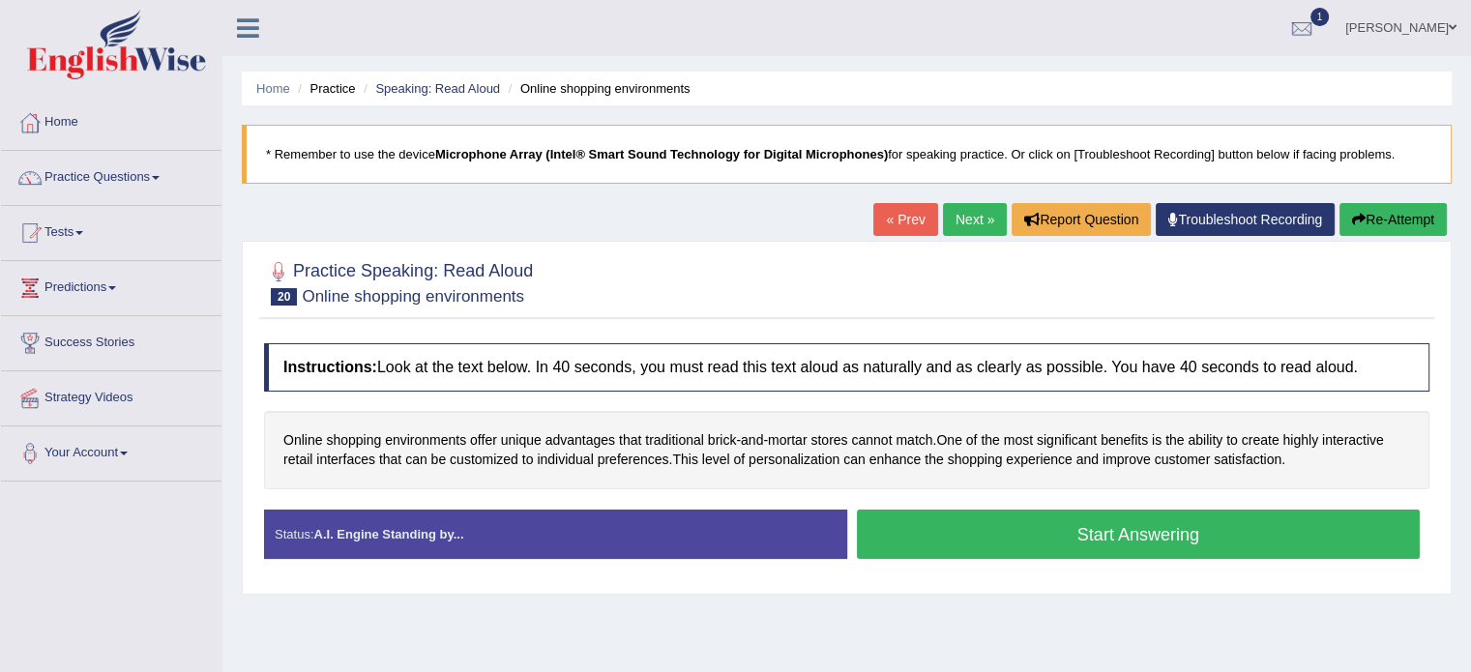
click at [1072, 535] on button "Start Answering" at bounding box center [1139, 534] width 564 height 49
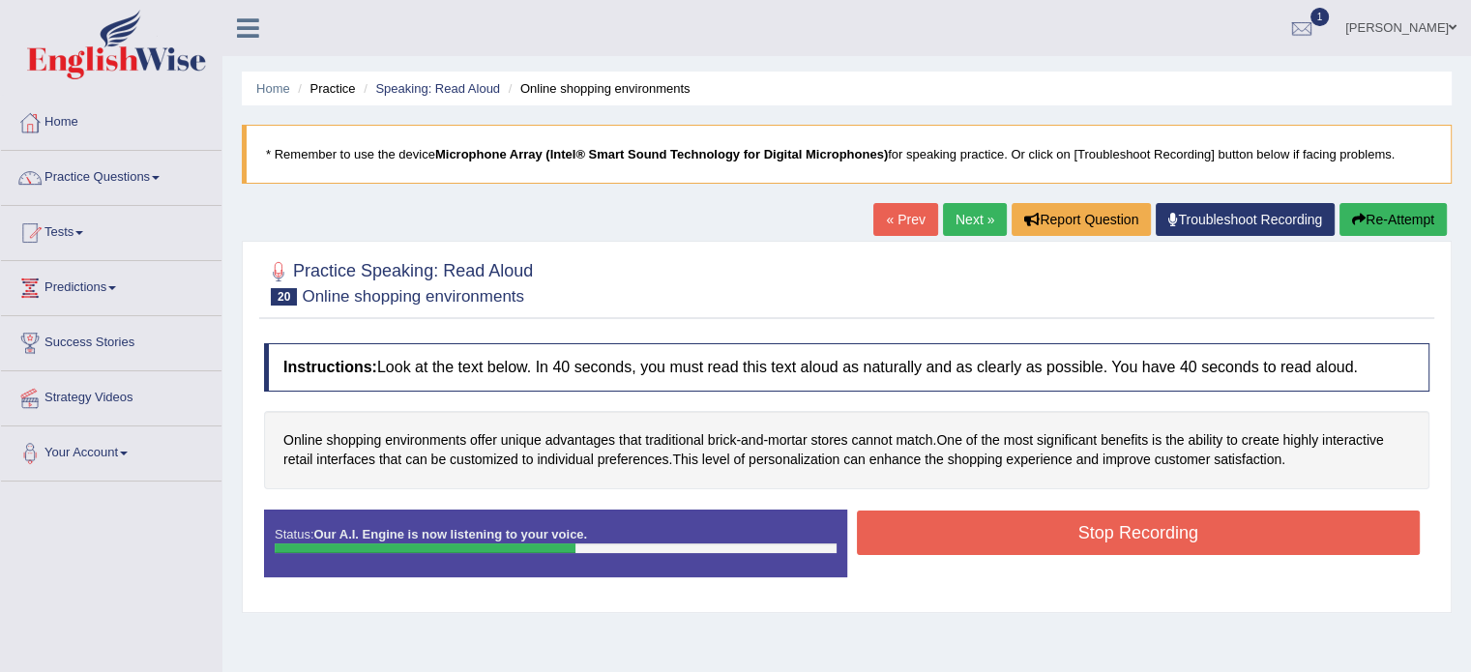
click at [1161, 530] on button "Stop Recording" at bounding box center [1139, 533] width 564 height 44
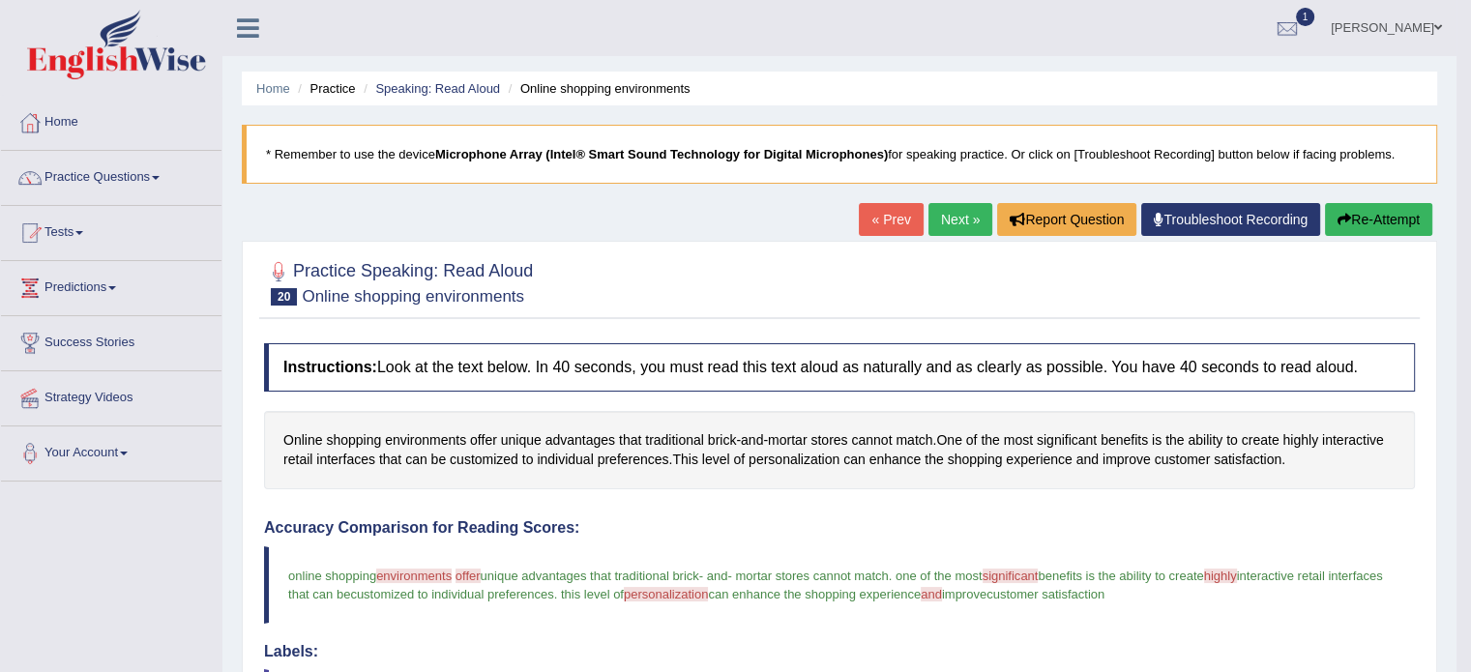
click at [954, 219] on link "Next »" at bounding box center [961, 219] width 64 height 33
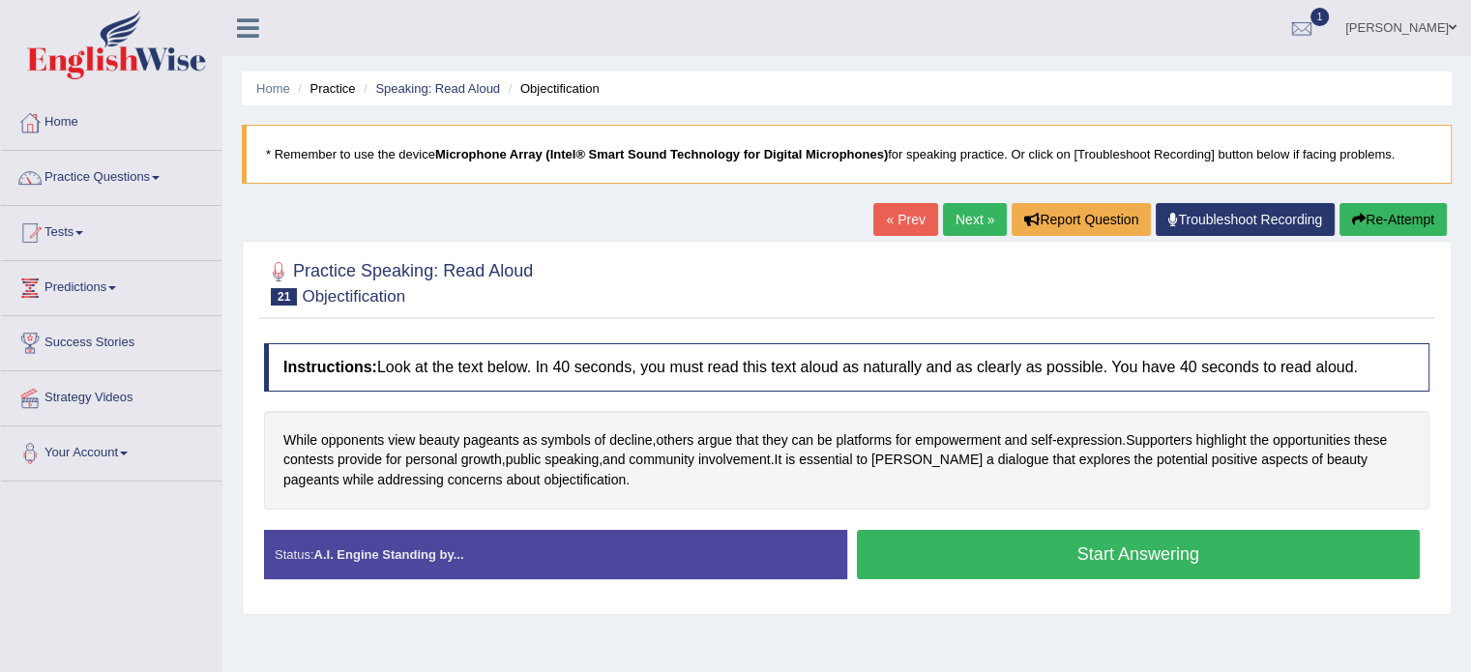
click at [1076, 559] on button "Start Answering" at bounding box center [1139, 554] width 564 height 49
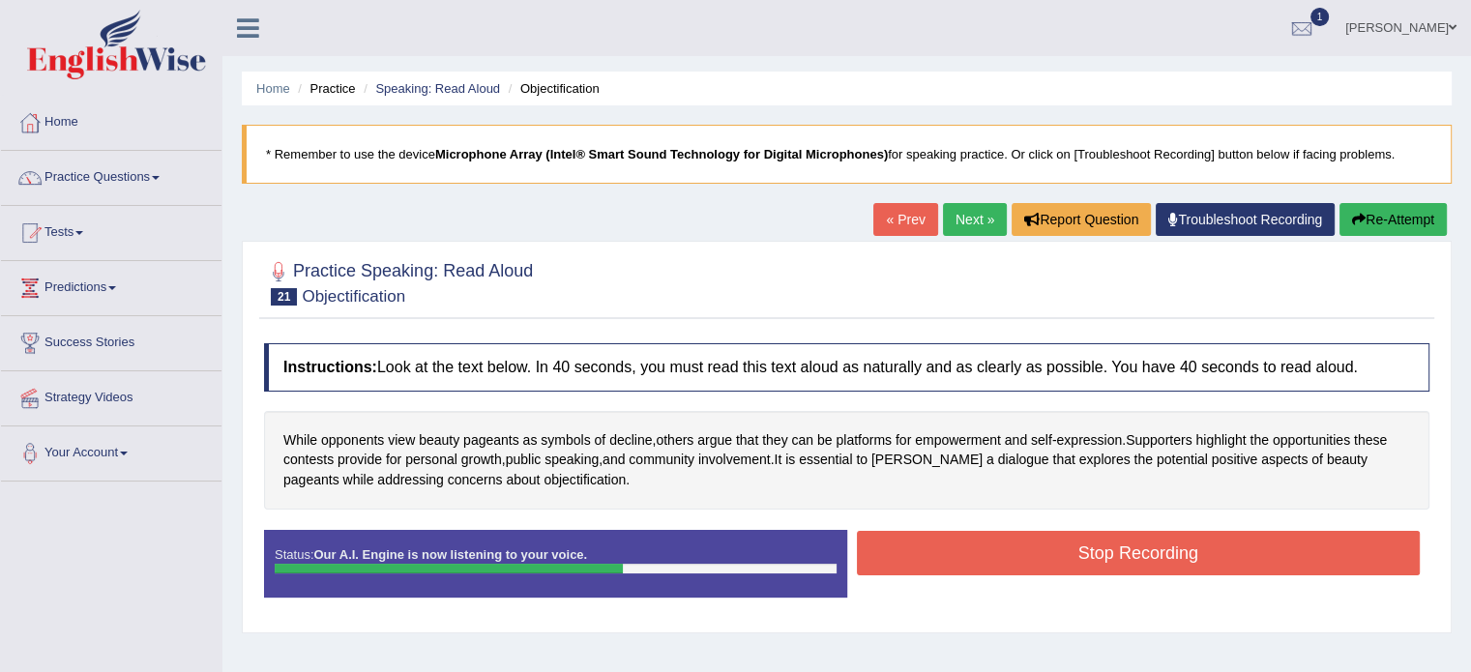
click at [1180, 549] on button "Stop Recording" at bounding box center [1139, 553] width 564 height 44
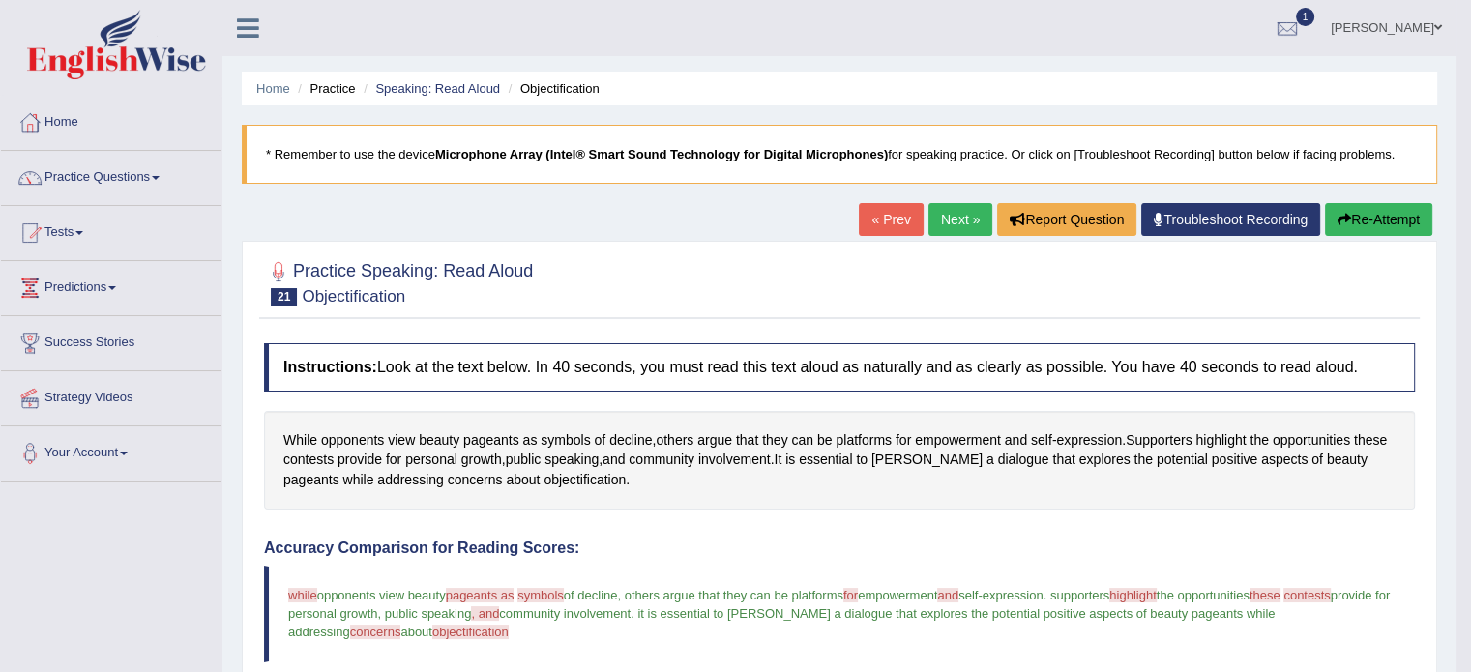
click at [960, 216] on link "Next »" at bounding box center [961, 219] width 64 height 33
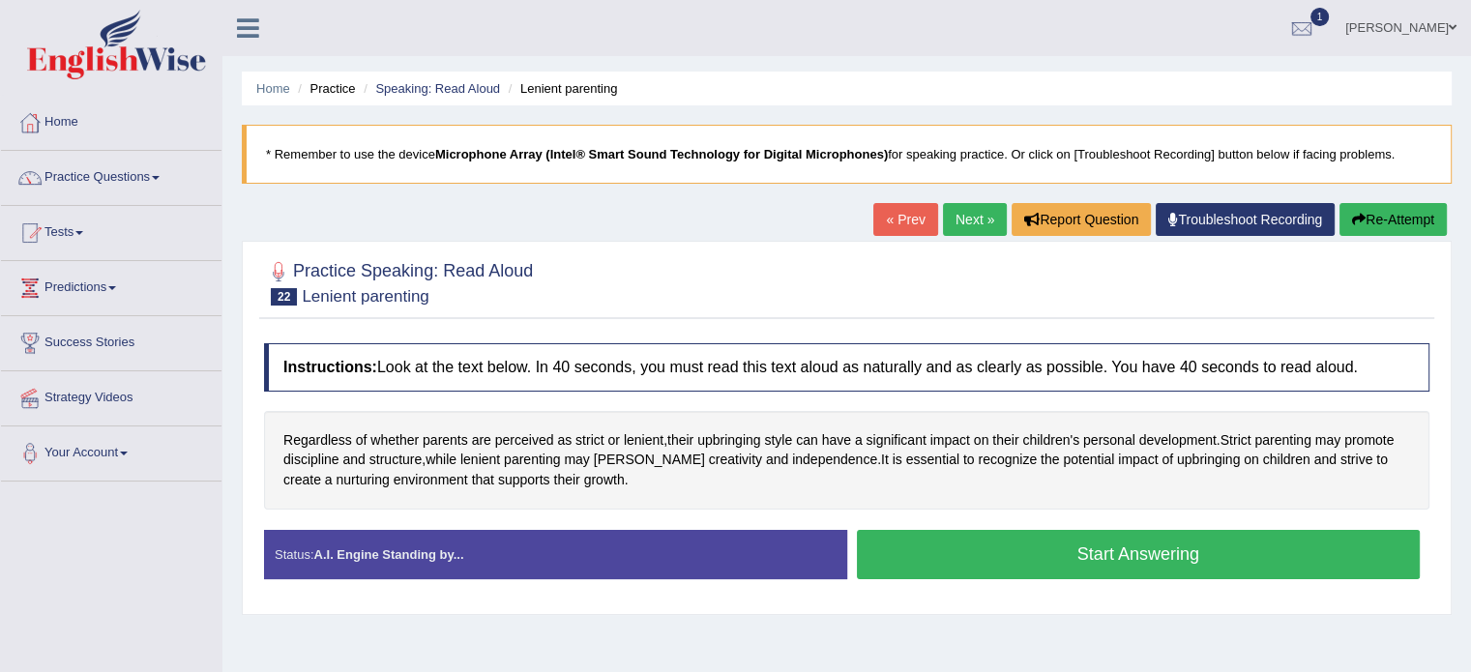
click at [1087, 554] on button "Start Answering" at bounding box center [1139, 554] width 564 height 49
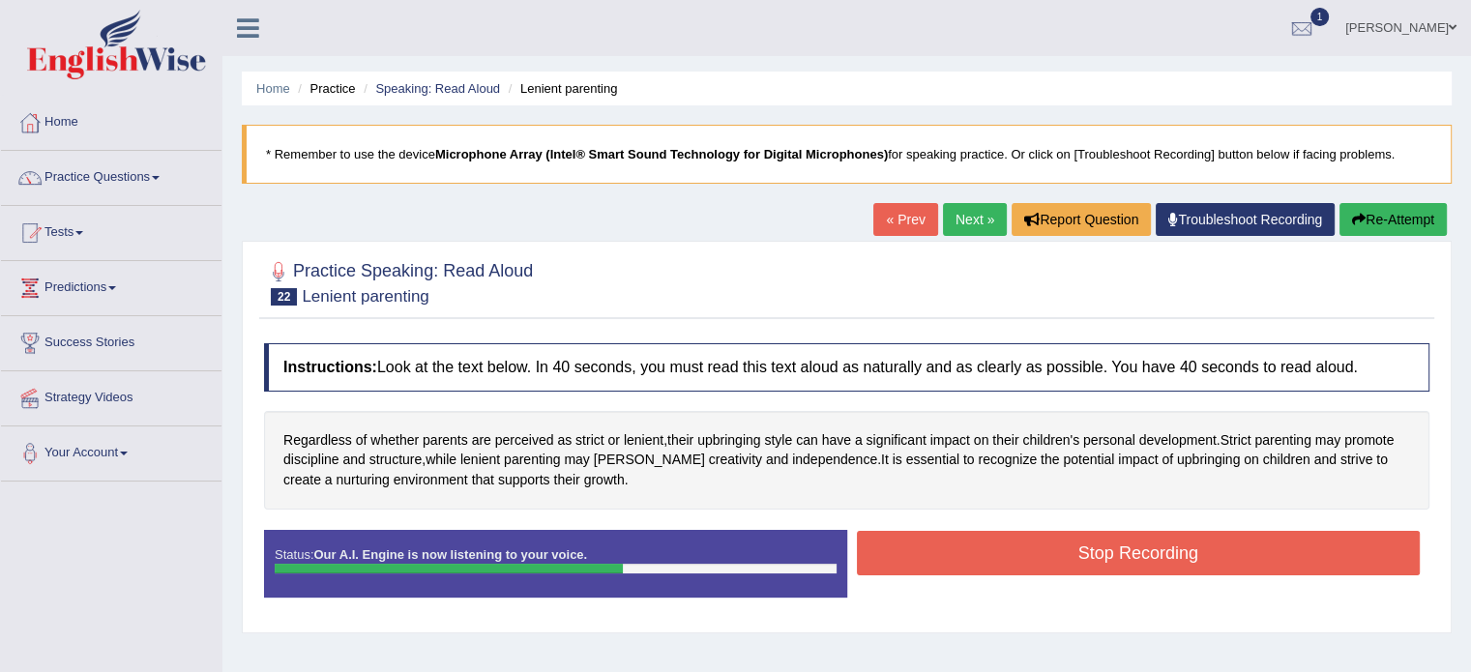
click at [1130, 556] on button "Stop Recording" at bounding box center [1139, 553] width 564 height 44
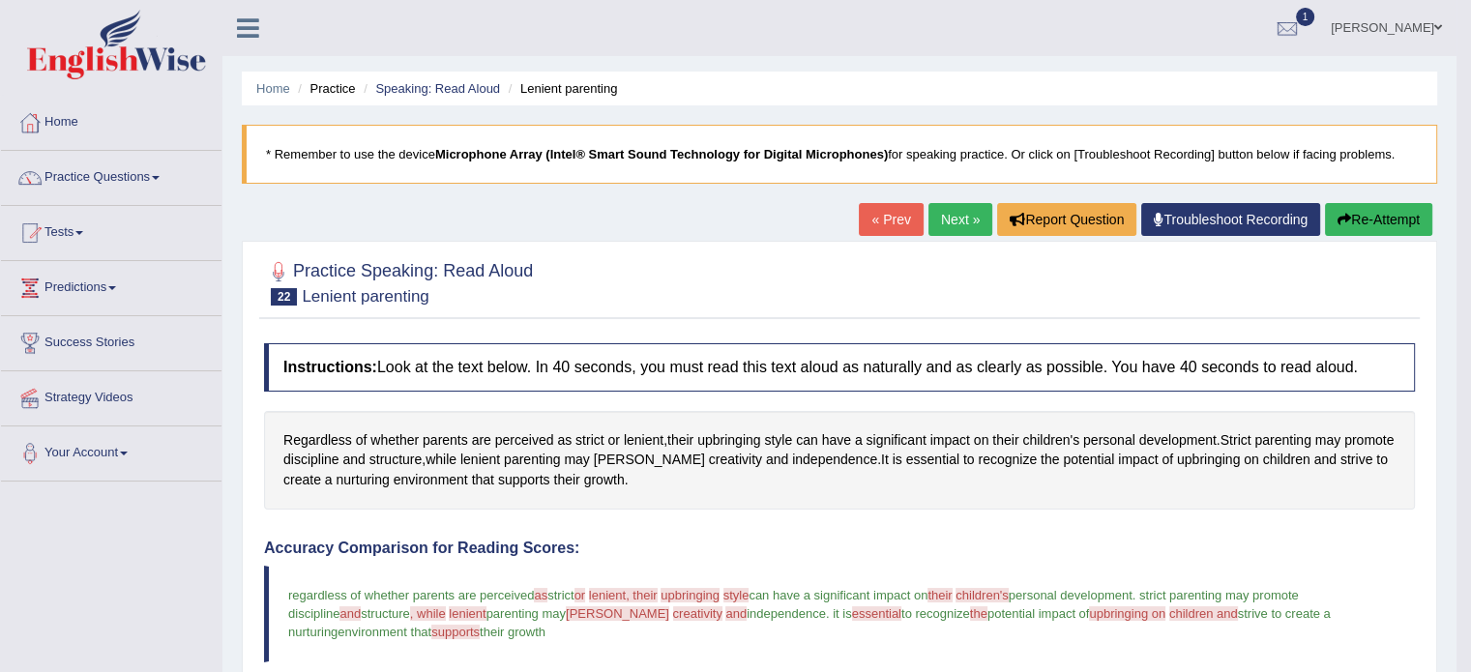
click at [1371, 222] on button "Re-Attempt" at bounding box center [1378, 219] width 107 height 33
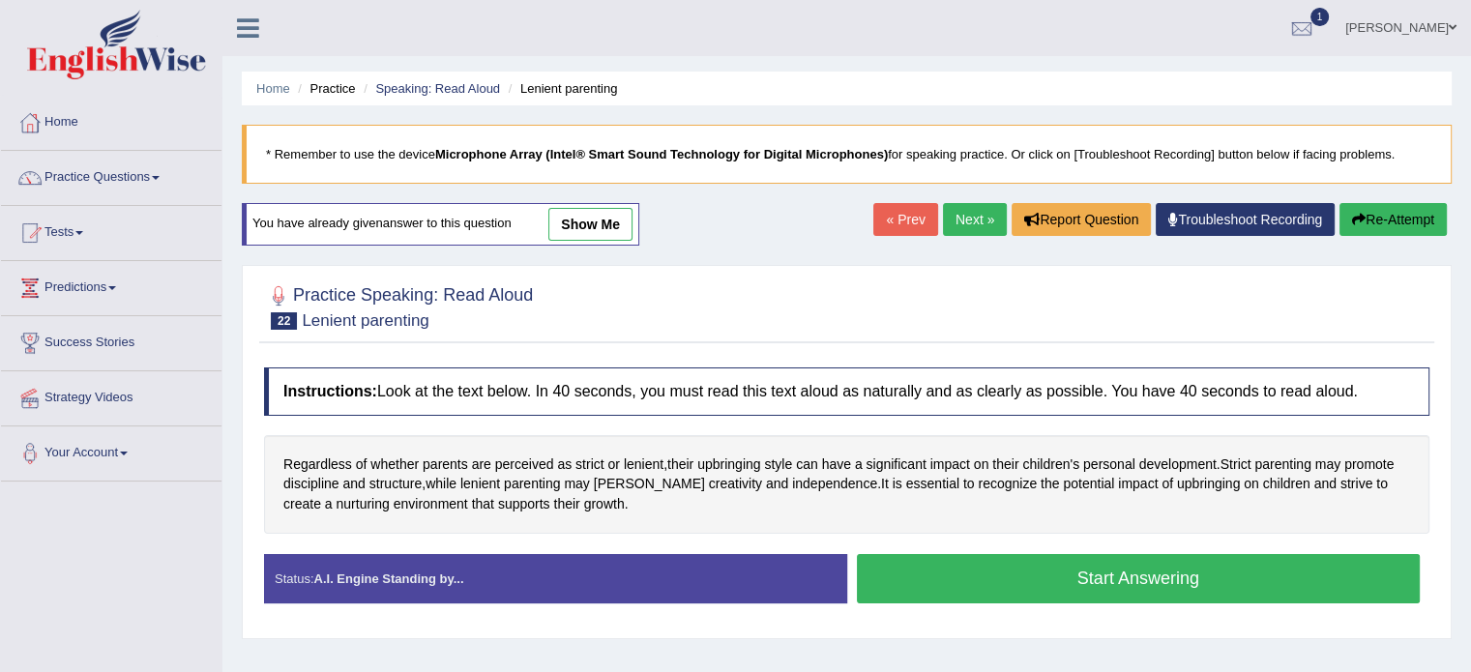
click at [1025, 579] on button "Start Answering" at bounding box center [1139, 578] width 564 height 49
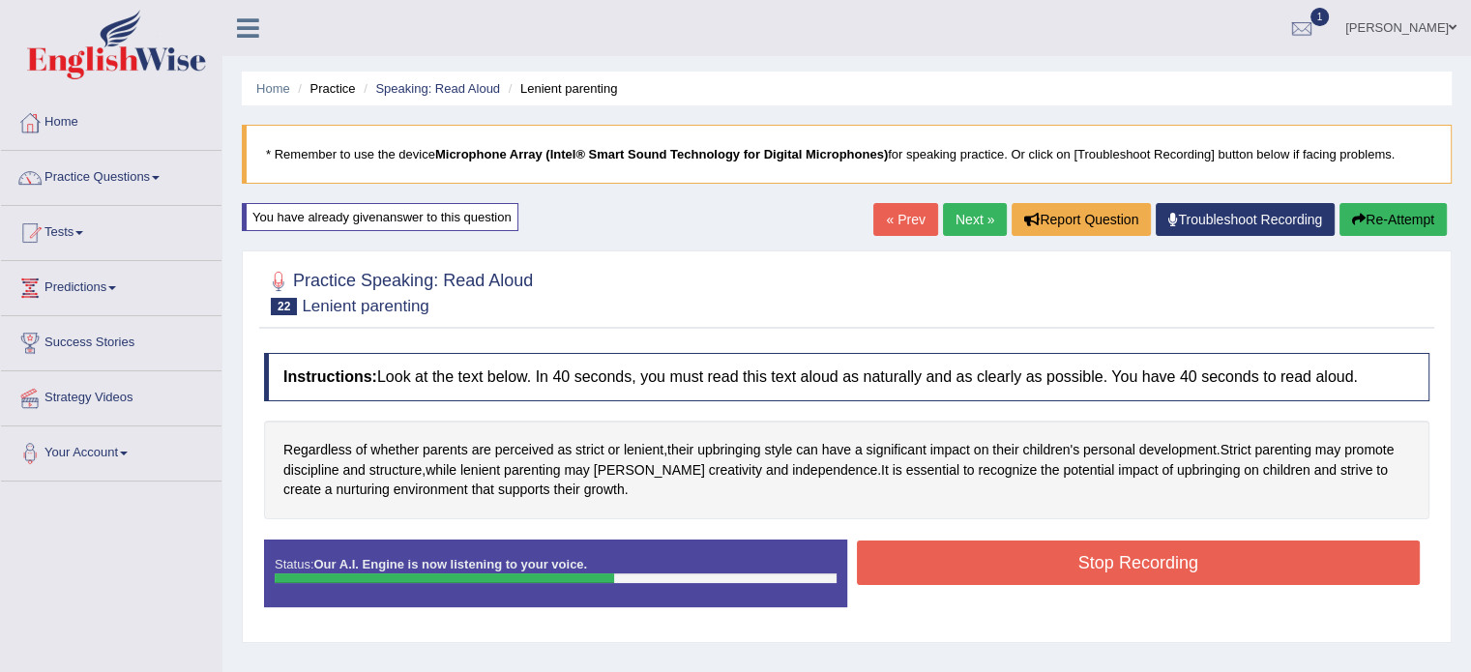
click at [1081, 562] on button "Stop Recording" at bounding box center [1139, 563] width 564 height 44
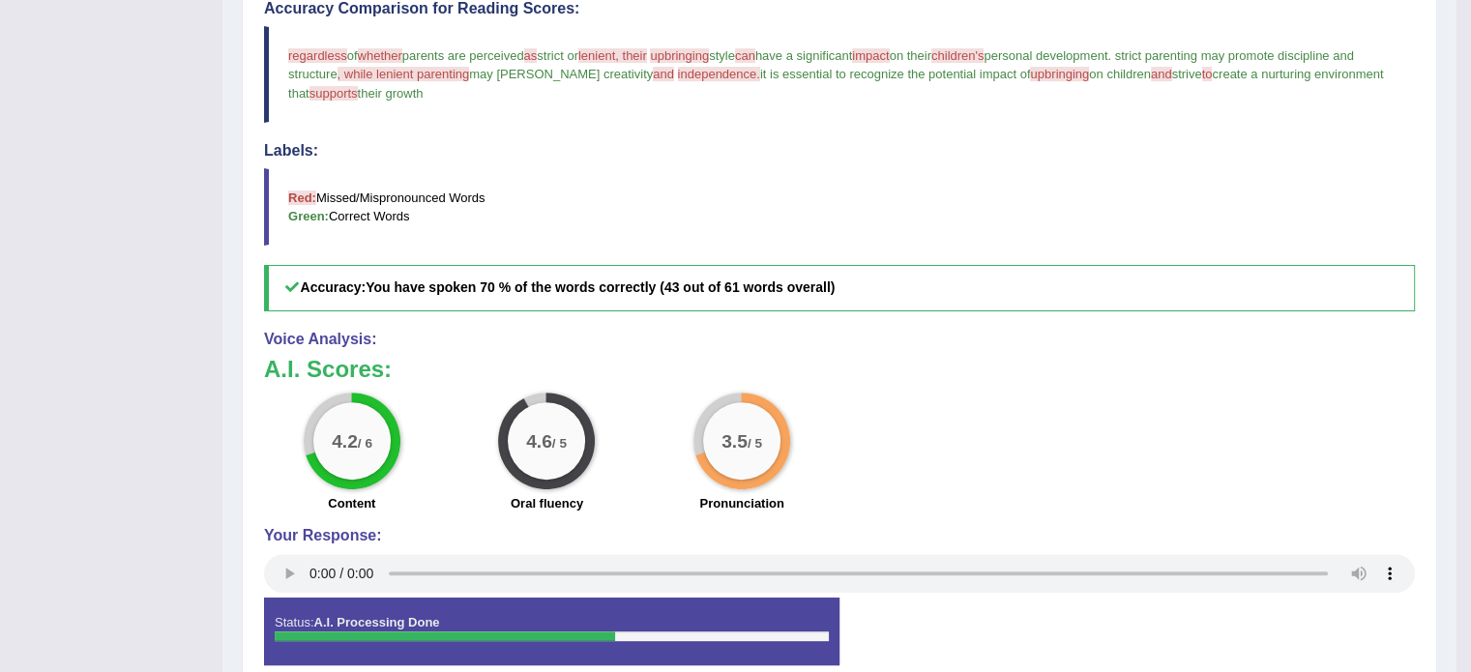
scroll to position [644, 0]
